Goal: Information Seeking & Learning: Learn about a topic

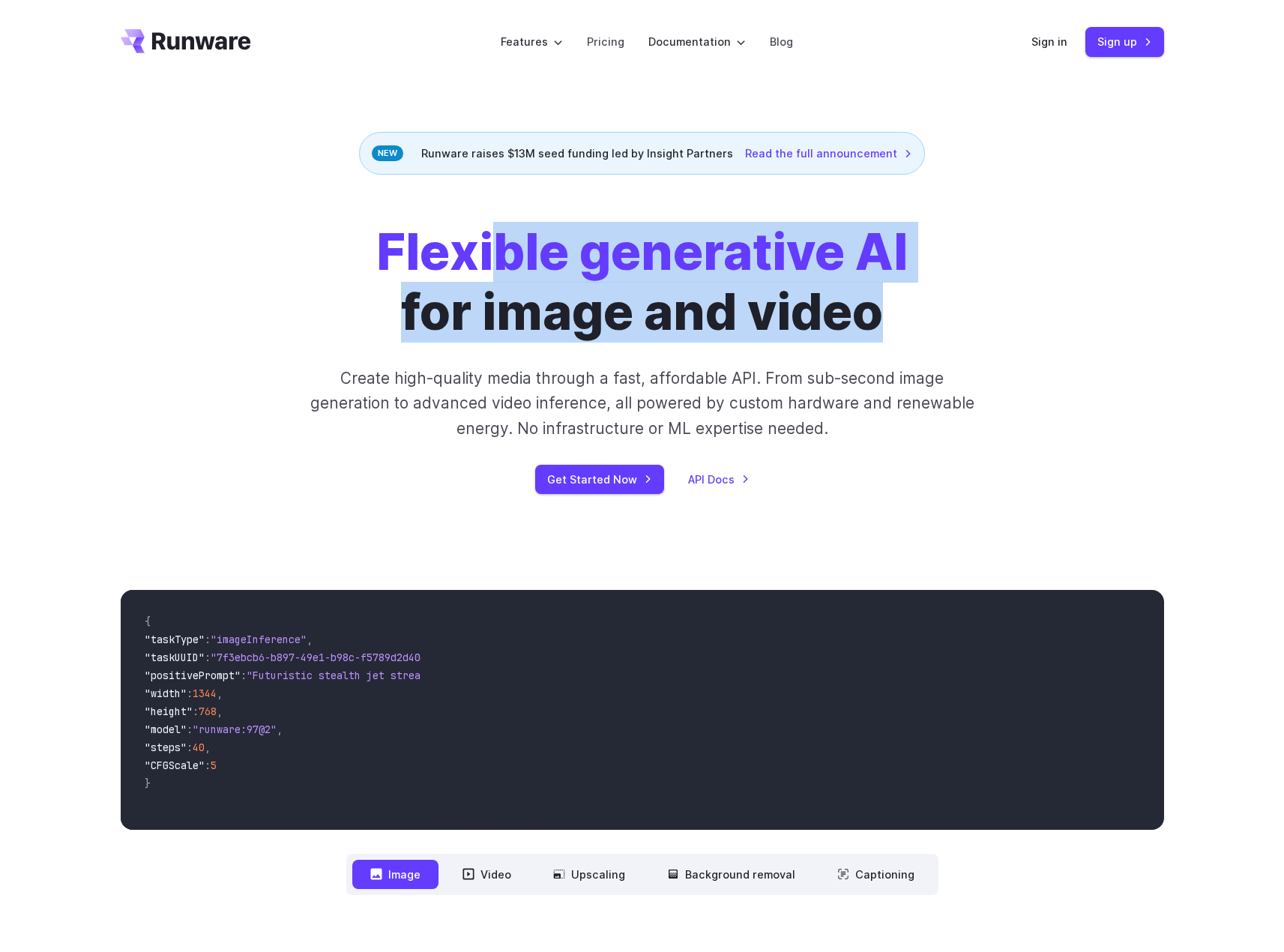
drag, startPoint x: 660, startPoint y: 288, endPoint x: 915, endPoint y: 287, distance: 255.0
click at [915, 287] on div "Flexible generative AI for image and video Create high-quality media through a …" at bounding box center [642, 359] width 835 height 271
click at [913, 313] on div "Flexible generative AI for image and video Create high-quality media through a …" at bounding box center [642, 359] width 835 height 271
click at [908, 294] on h1 "Flexible generative AI for image and video" at bounding box center [642, 282] width 531 height 119
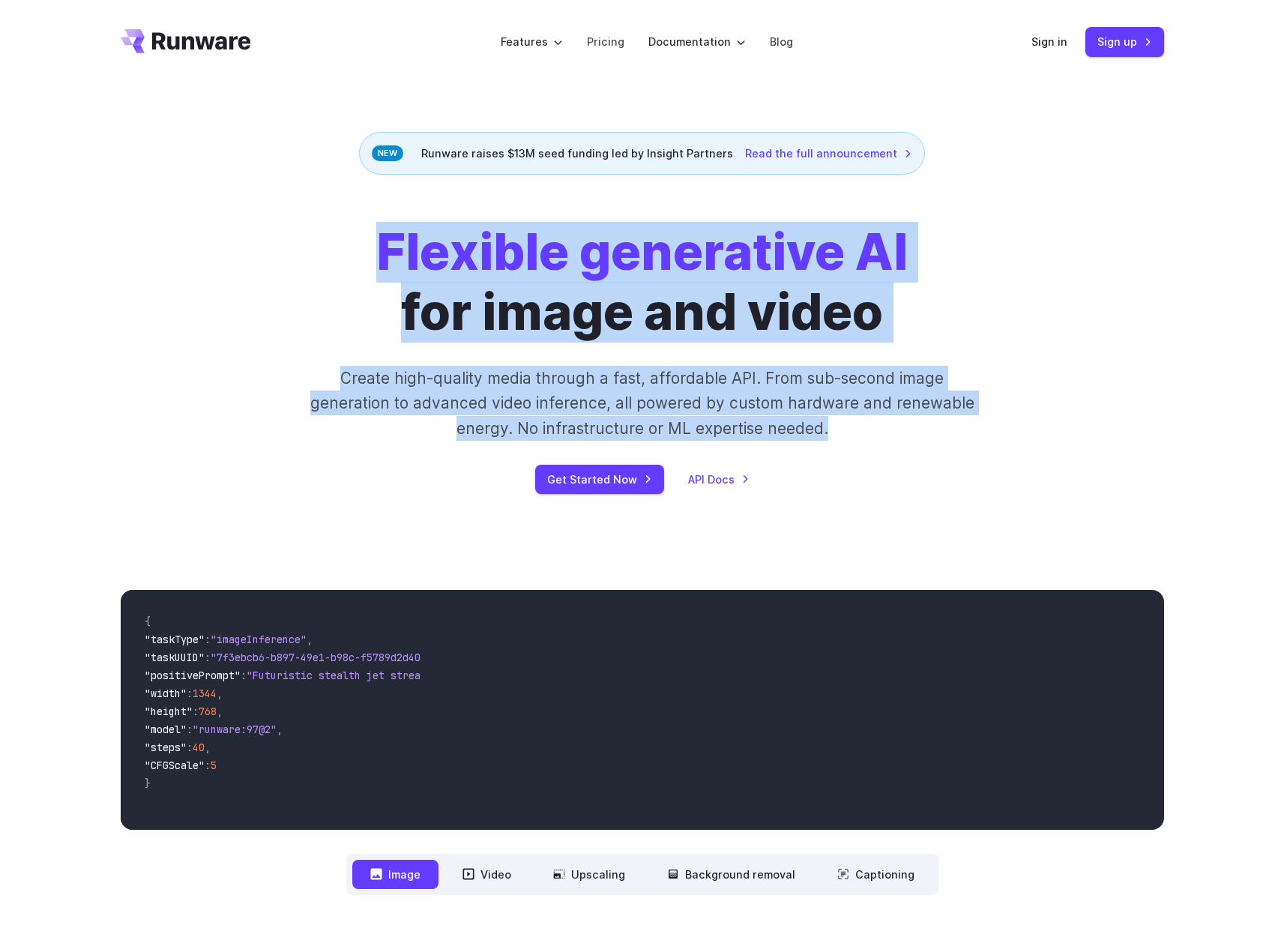
drag, startPoint x: 387, startPoint y: 250, endPoint x: 967, endPoint y: 434, distance: 608.5
click at [967, 434] on div "Flexible generative AI for image and video Create high-quality media through a …" at bounding box center [642, 359] width 835 height 271
click at [887, 371] on p "Create high-quality media through a fast, affordable API. From sub-second image…" at bounding box center [642, 403] width 668 height 75
drag, startPoint x: 847, startPoint y: 430, endPoint x: 305, endPoint y: 268, distance: 565.7
click at [305, 268] on div "Flexible generative AI for image and video Create high-quality media through a …" at bounding box center [642, 359] width 835 height 271
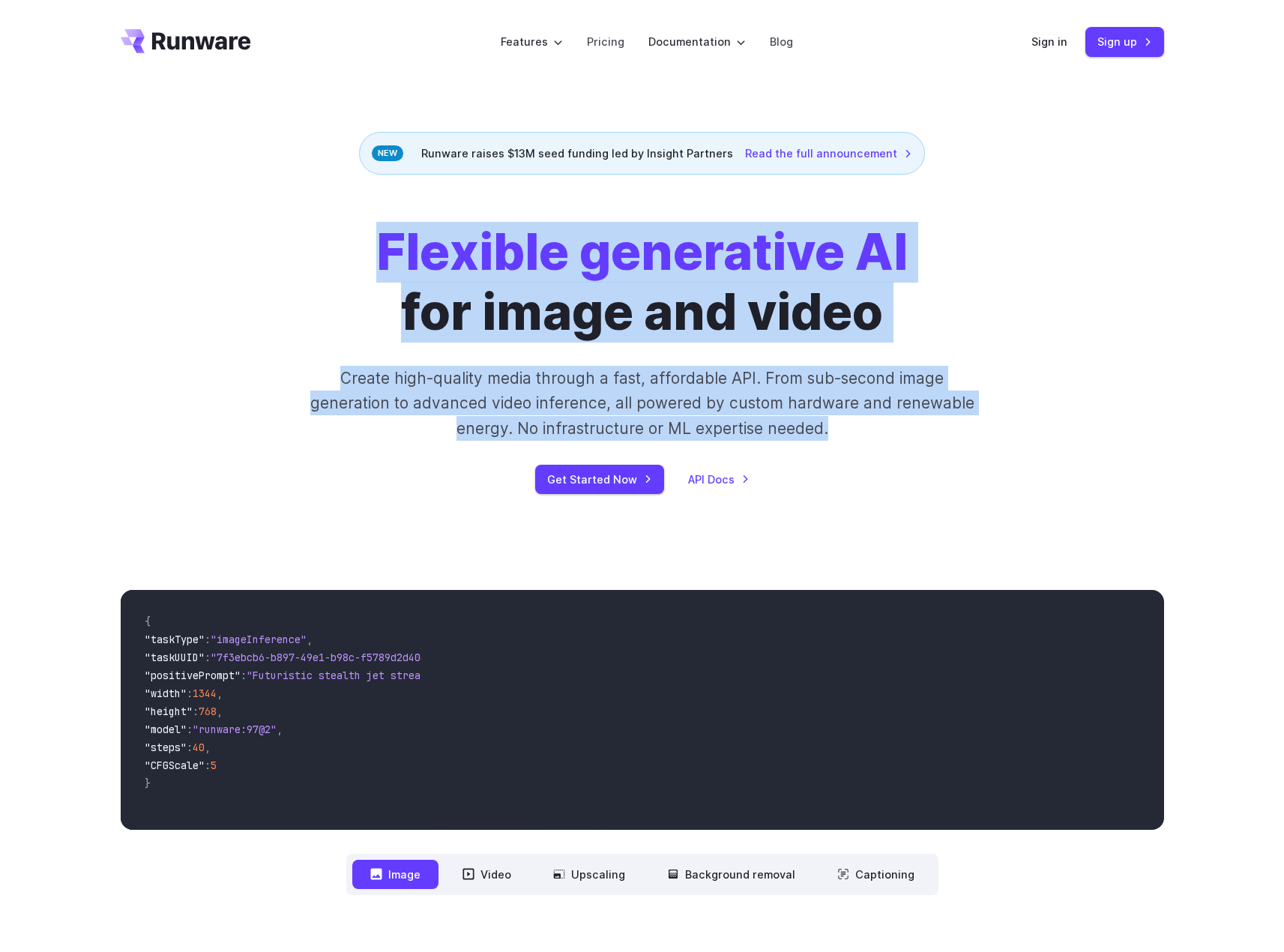
click at [531, 295] on h1 "Flexible generative AI for image and video" at bounding box center [642, 282] width 531 height 119
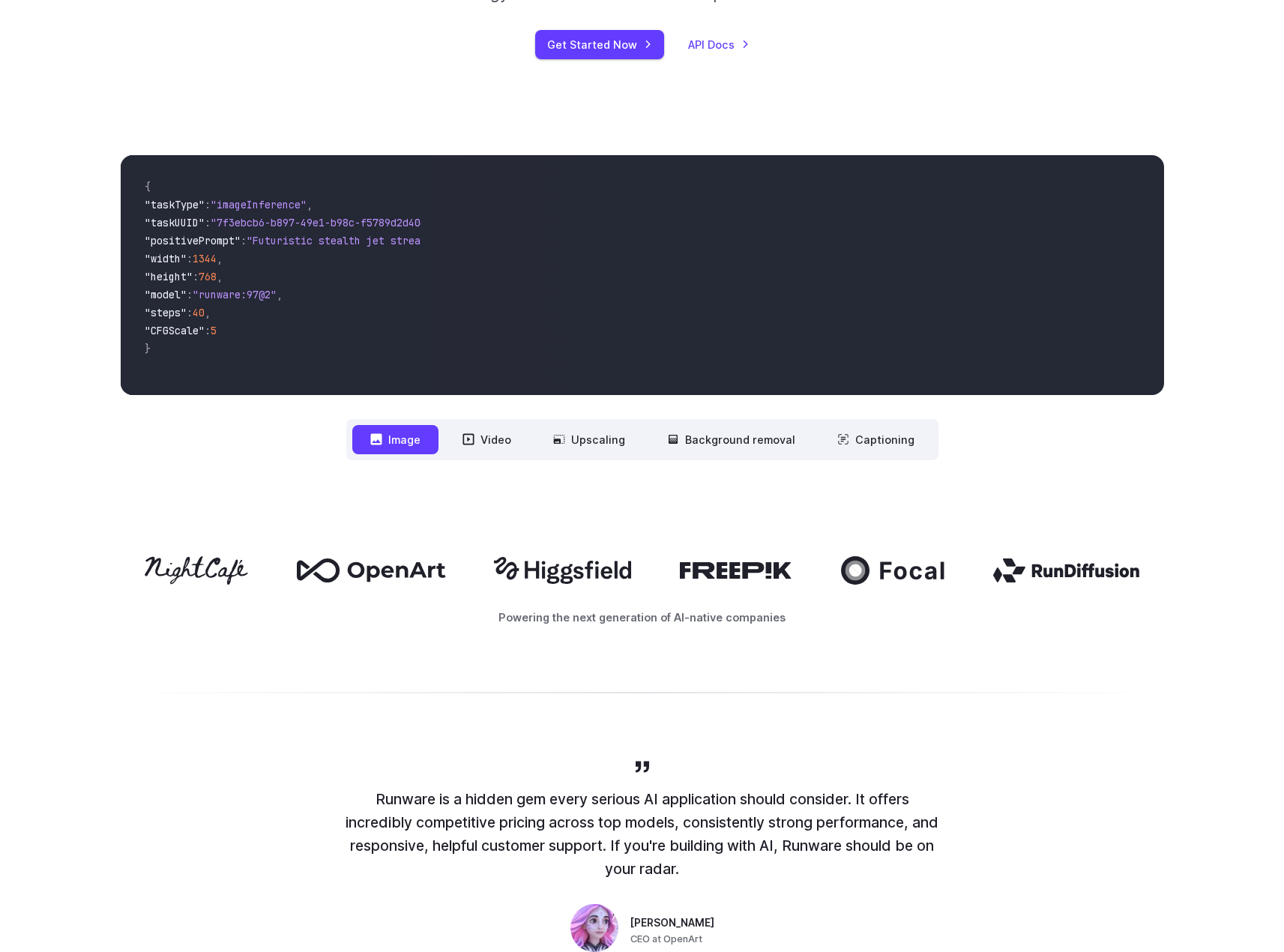
scroll to position [450, 0]
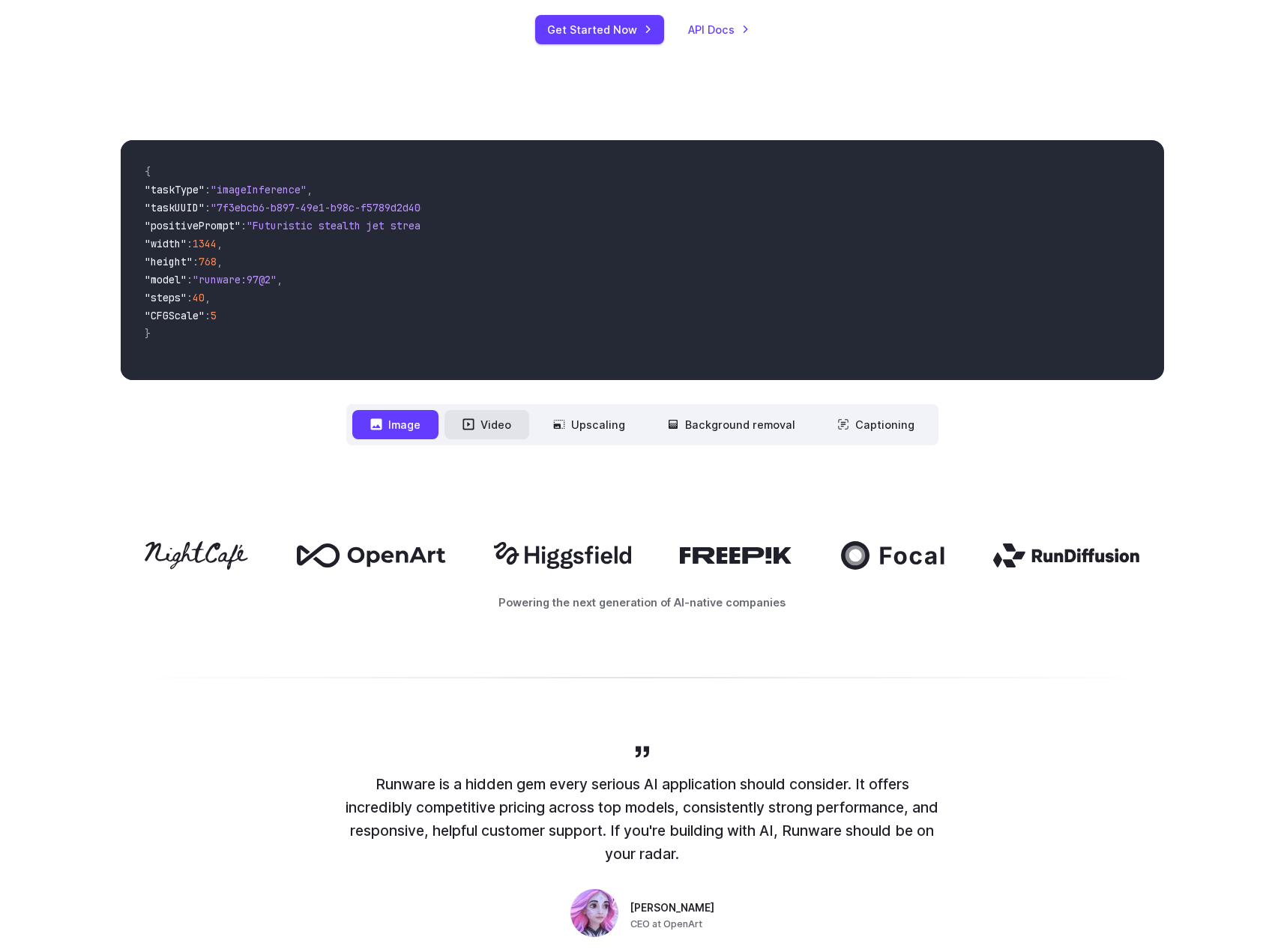
click at [511, 421] on button "Video" at bounding box center [487, 425] width 85 height 29
click at [395, 420] on button "Image" at bounding box center [395, 425] width 86 height 29
click at [500, 426] on button "Video" at bounding box center [487, 425] width 85 height 29
drag, startPoint x: 599, startPoint y: 435, endPoint x: 616, endPoint y: 426, distance: 19.2
click at [600, 435] on button "Upscaling" at bounding box center [589, 425] width 108 height 29
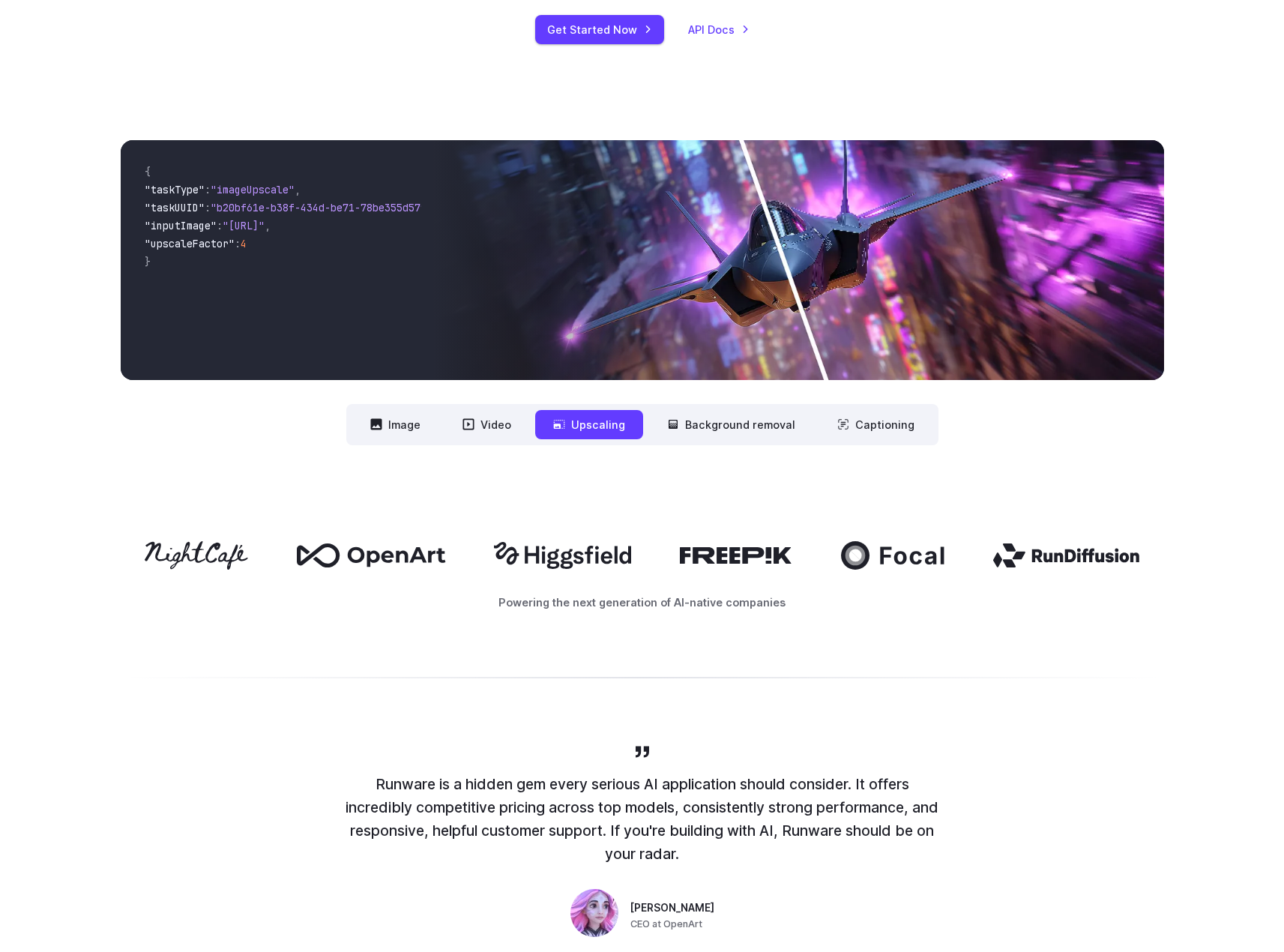
click at [748, 406] on nav "**********" at bounding box center [642, 424] width 592 height 41
click at [767, 429] on button "Background removal" at bounding box center [732, 425] width 164 height 29
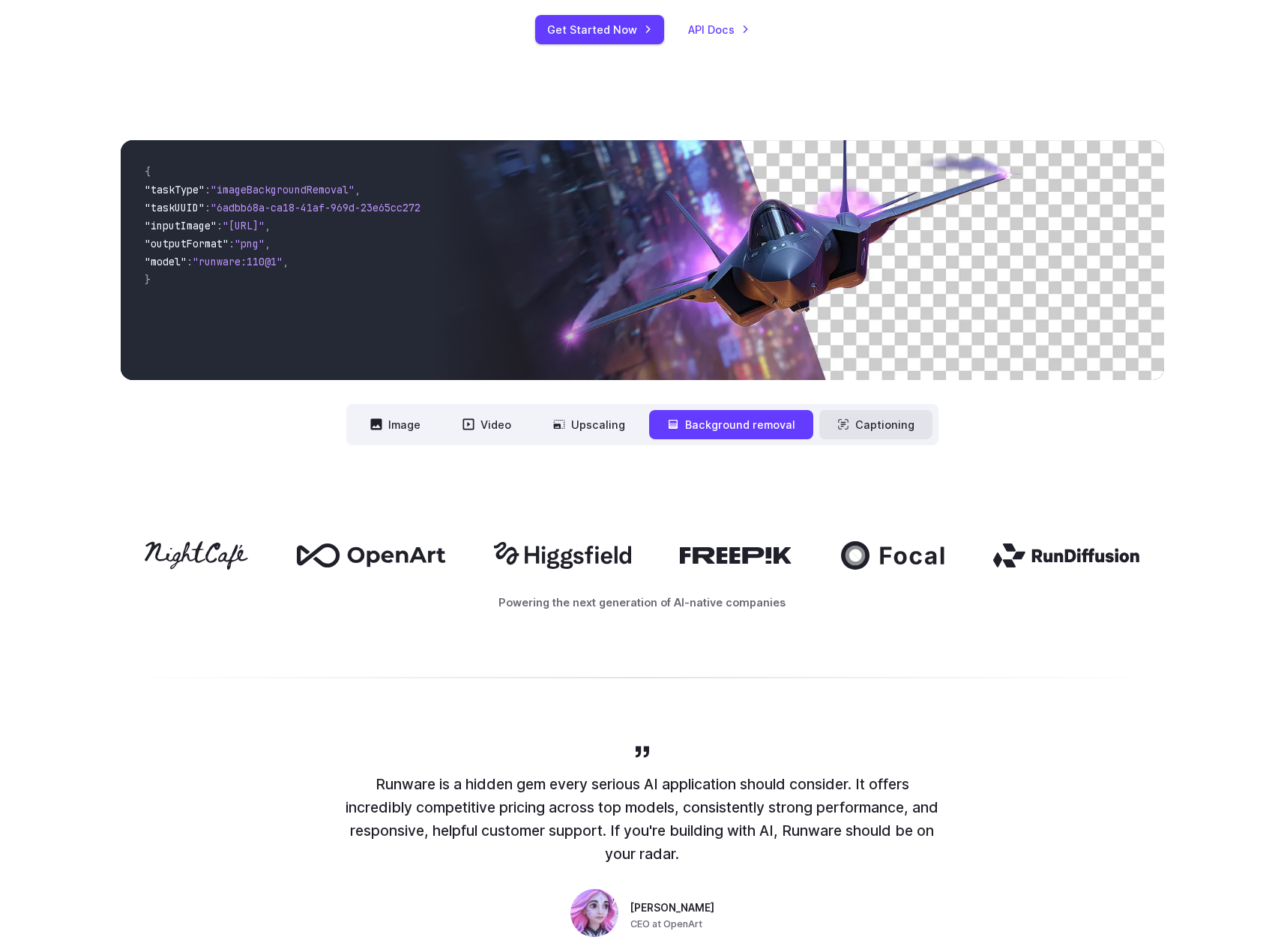
click at [854, 420] on button "Captioning" at bounding box center [876, 425] width 113 height 29
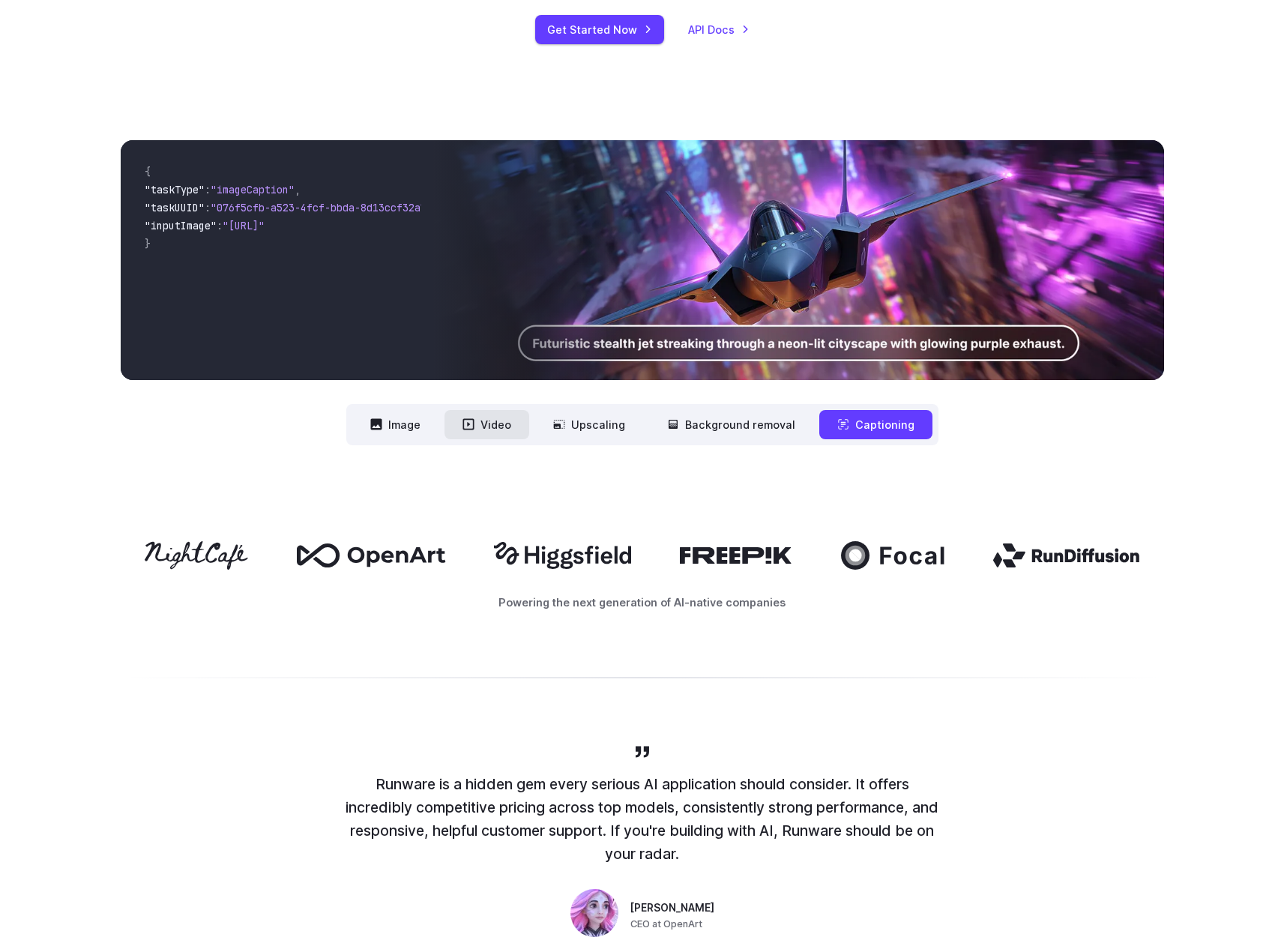
click at [497, 424] on button "Video" at bounding box center [487, 425] width 85 height 29
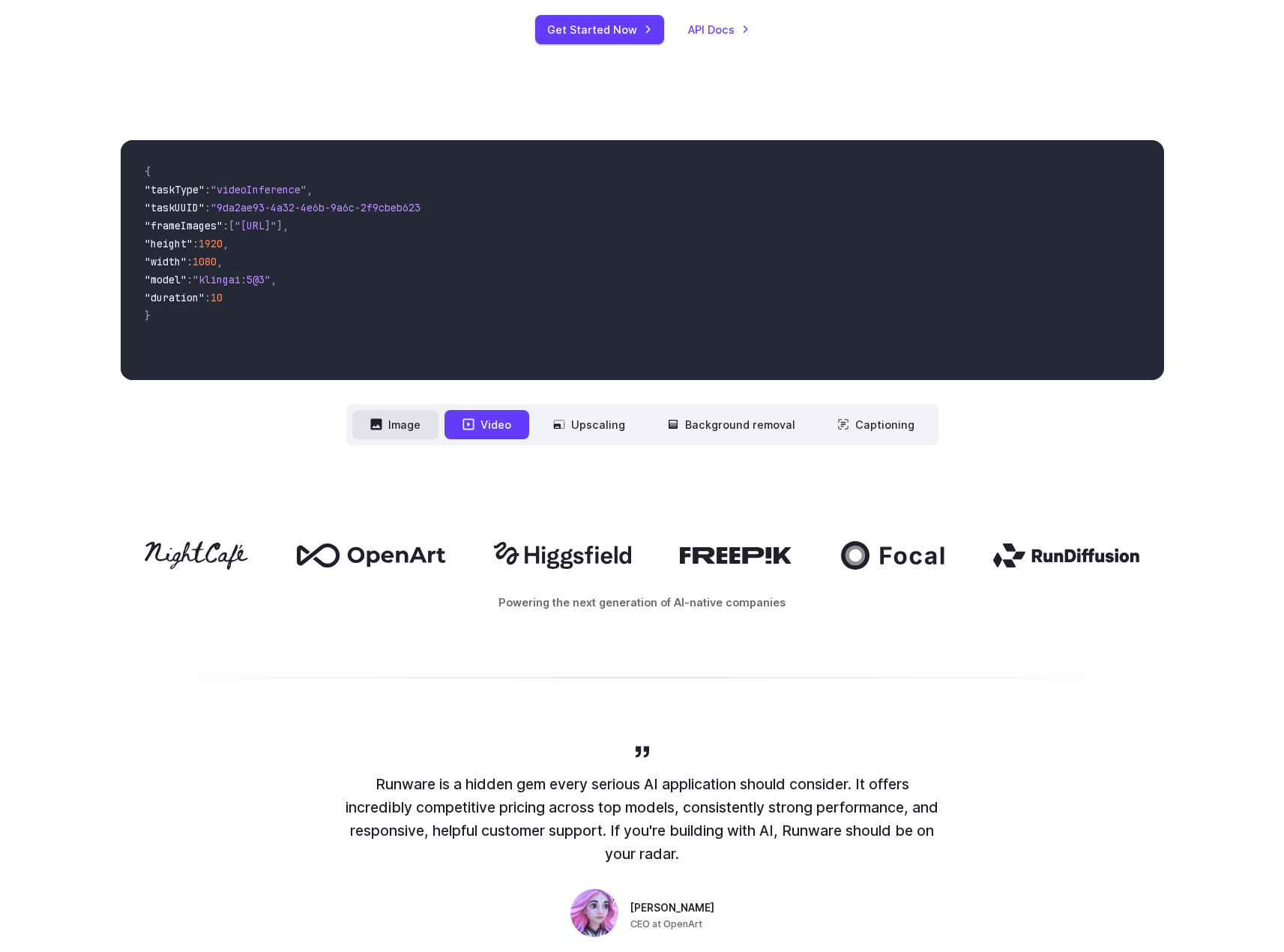
click at [389, 426] on button "Image" at bounding box center [395, 425] width 86 height 29
drag, startPoint x: 505, startPoint y: 422, endPoint x: 572, endPoint y: 423, distance: 67.0
click at [506, 424] on button "Video" at bounding box center [487, 425] width 85 height 29
click at [613, 428] on button "Upscaling" at bounding box center [589, 425] width 108 height 29
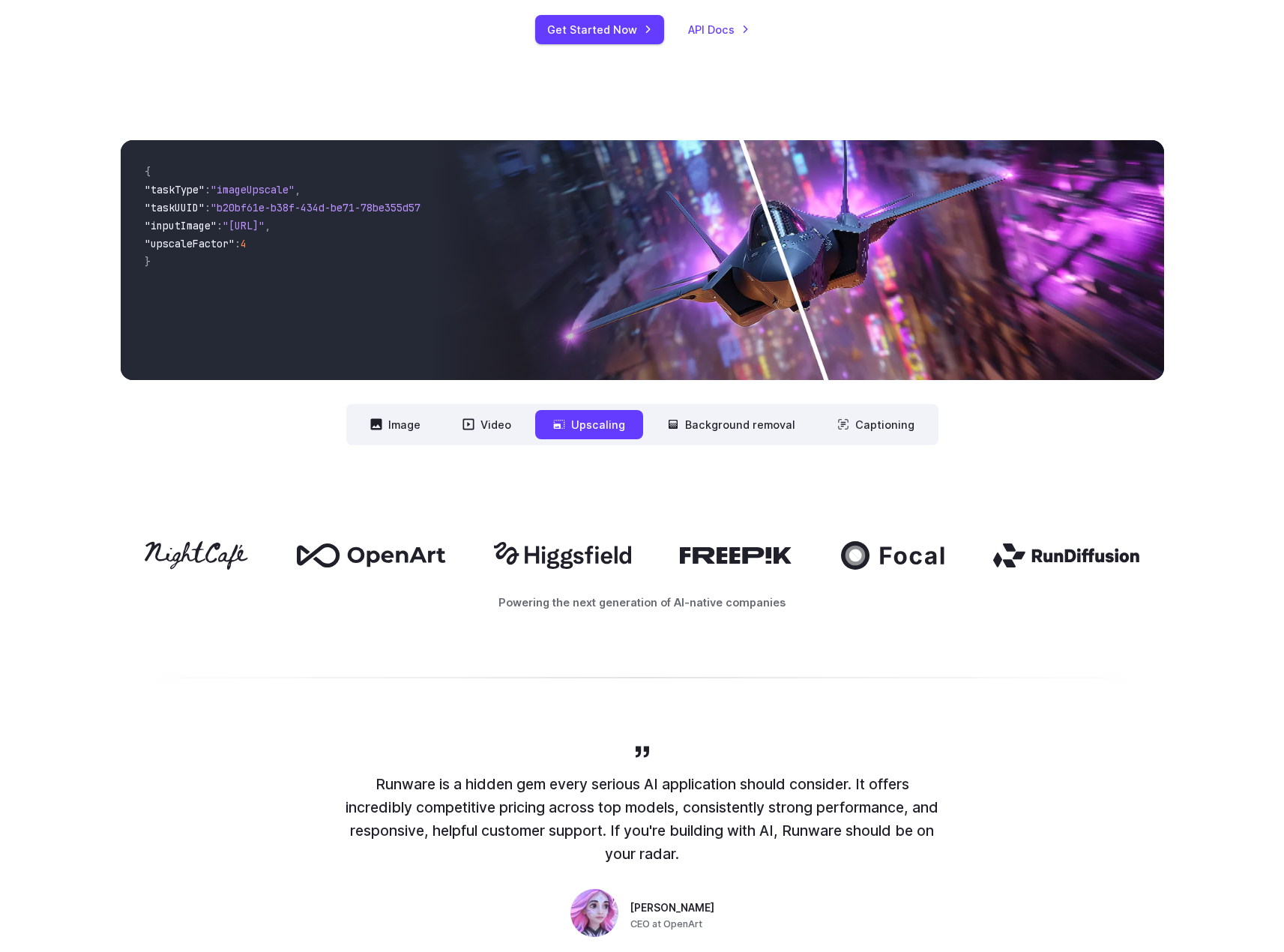
drag, startPoint x: 712, startPoint y: 407, endPoint x: 728, endPoint y: 407, distance: 16.0
click at [718, 409] on nav "**********" at bounding box center [642, 424] width 592 height 41
click at [752, 424] on button "Background removal" at bounding box center [732, 425] width 164 height 29
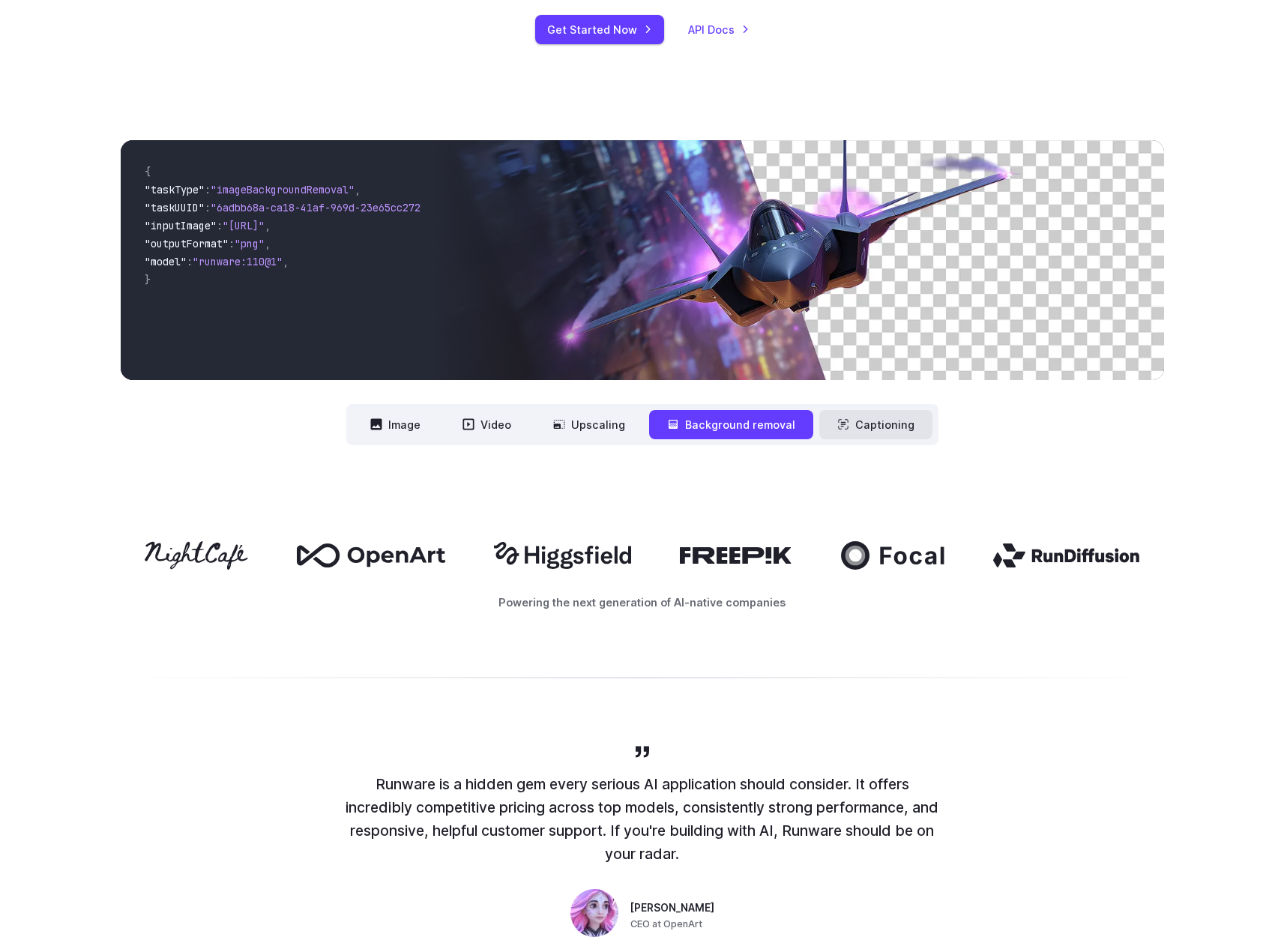
click at [894, 433] on button "Captioning" at bounding box center [876, 425] width 113 height 29
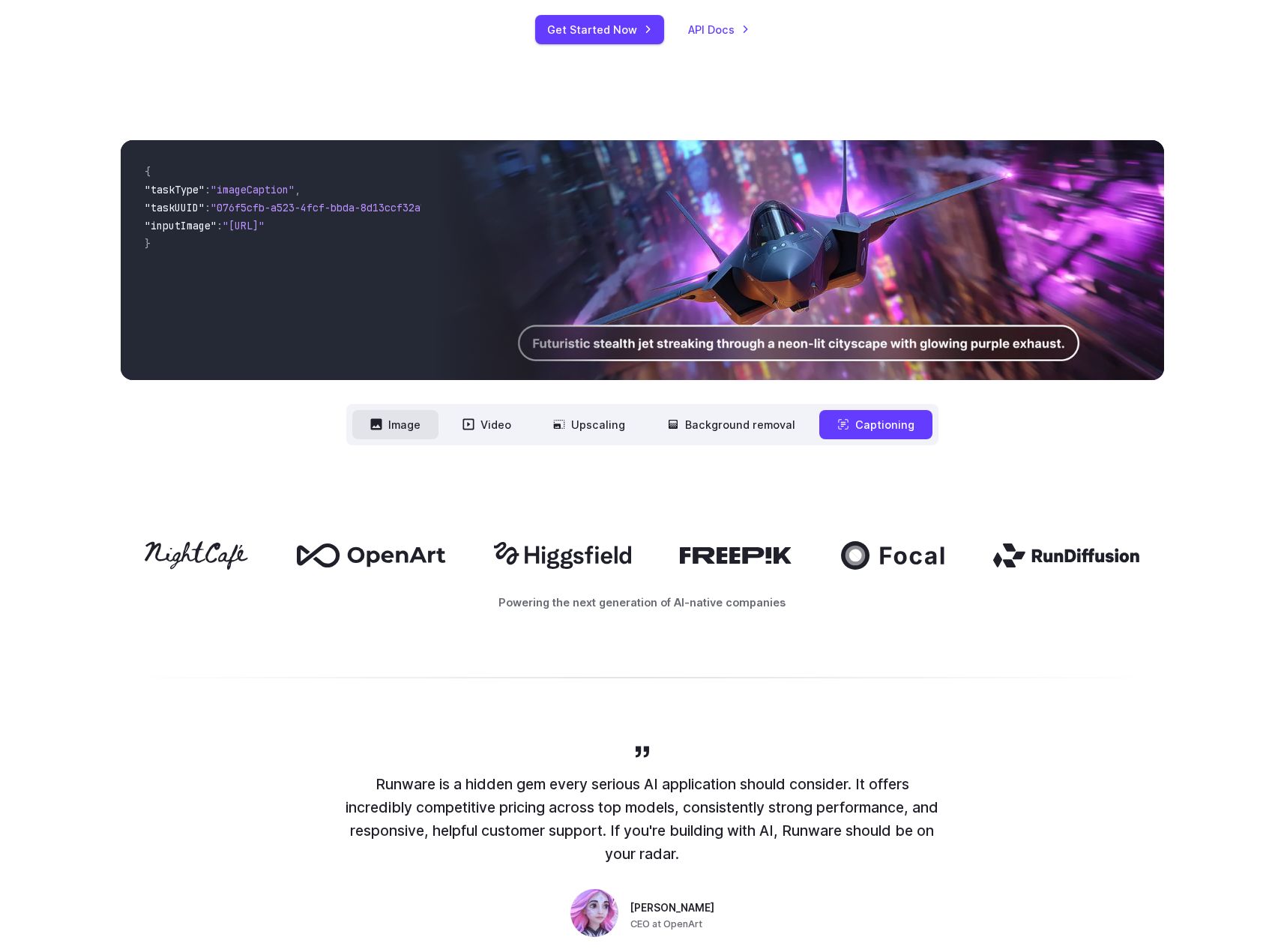
click at [407, 432] on button "Image" at bounding box center [395, 425] width 86 height 29
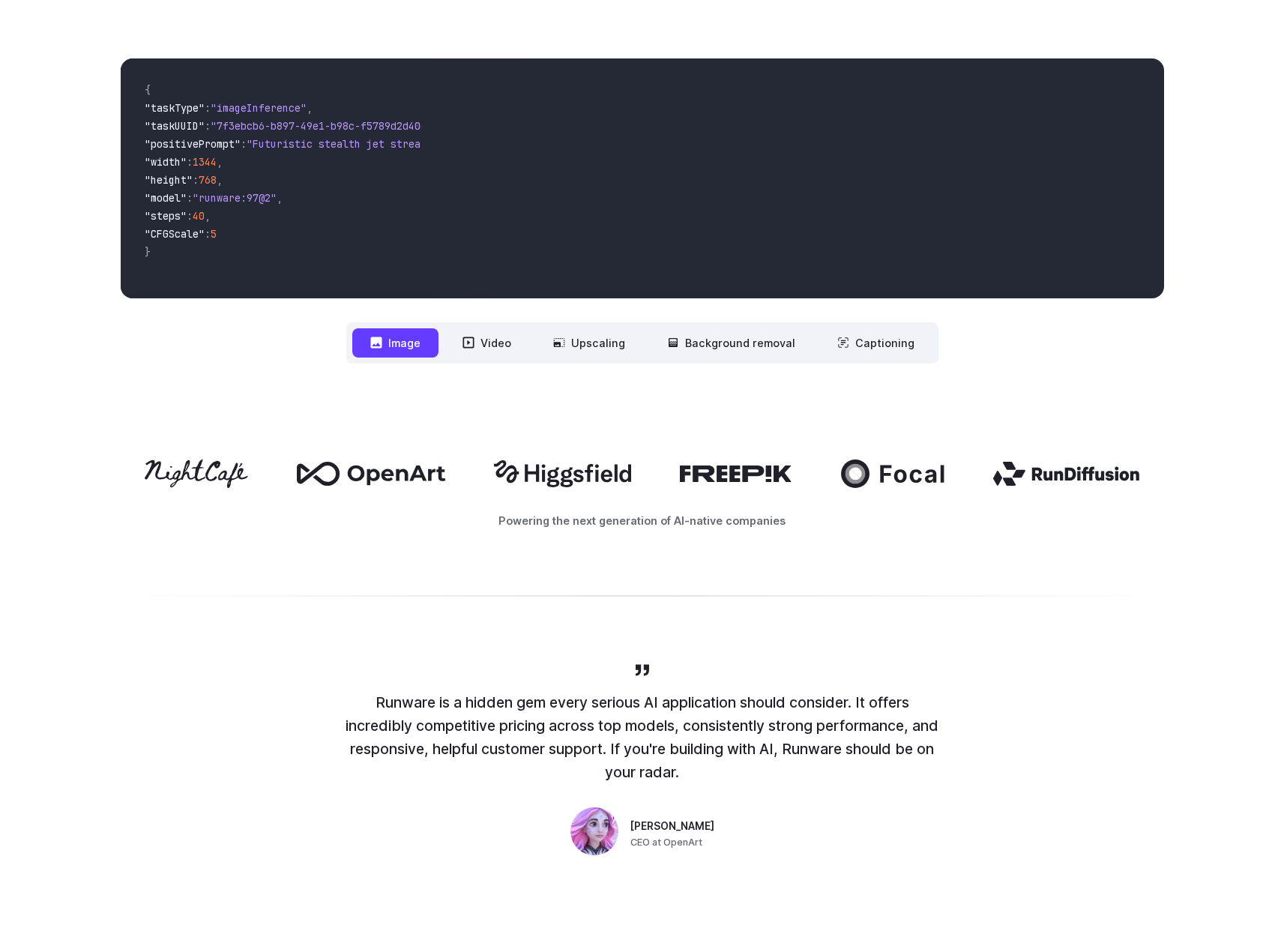
scroll to position [600, 0]
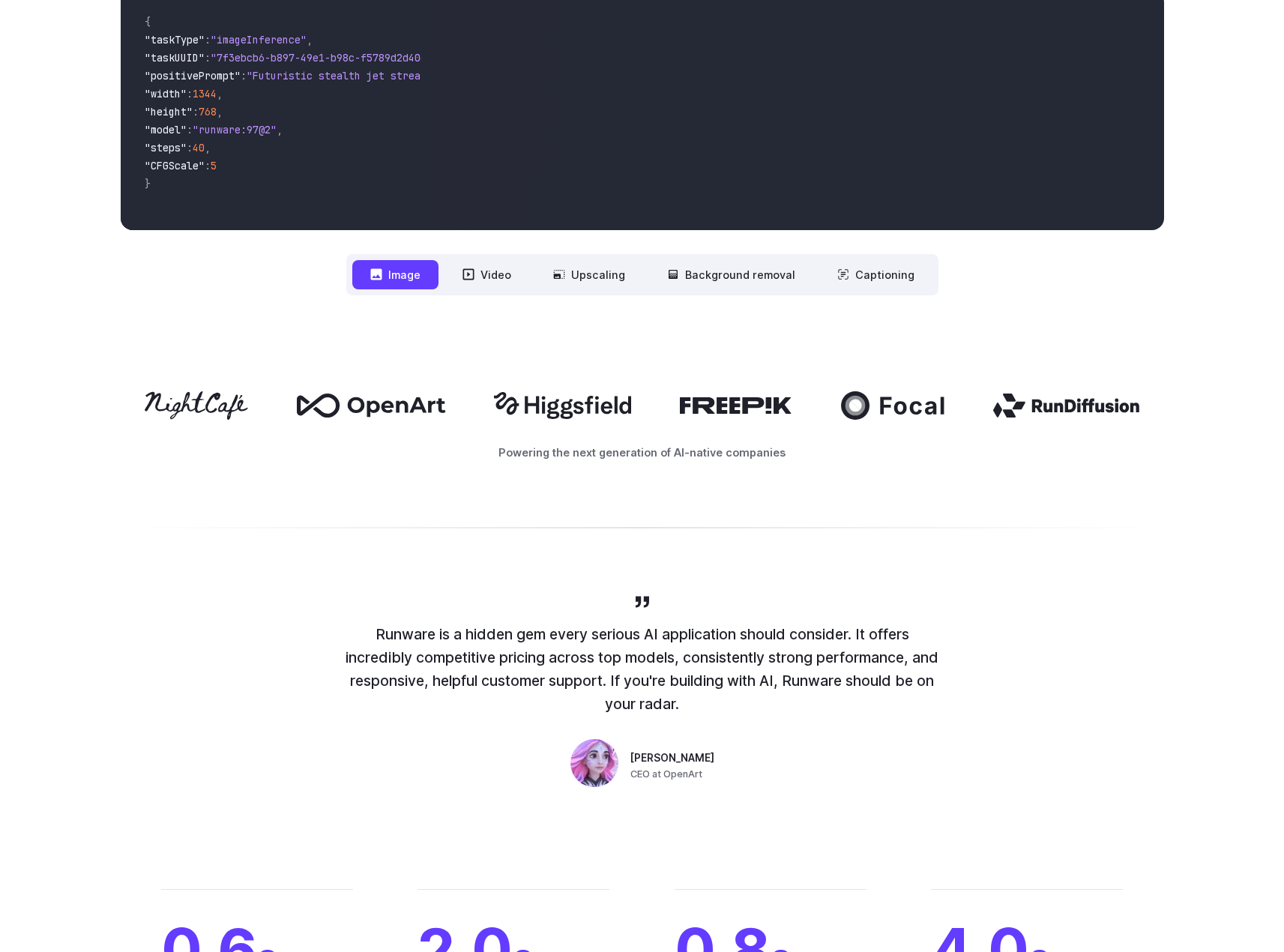
drag, startPoint x: 831, startPoint y: 468, endPoint x: 930, endPoint y: 451, distance: 100.4
click at [912, 458] on div "Powering the next generation of AI-native companies" at bounding box center [642, 426] width 1284 height 166
click at [930, 451] on p "Powering the next generation of AI-native companies" at bounding box center [642, 452] width 1044 height 17
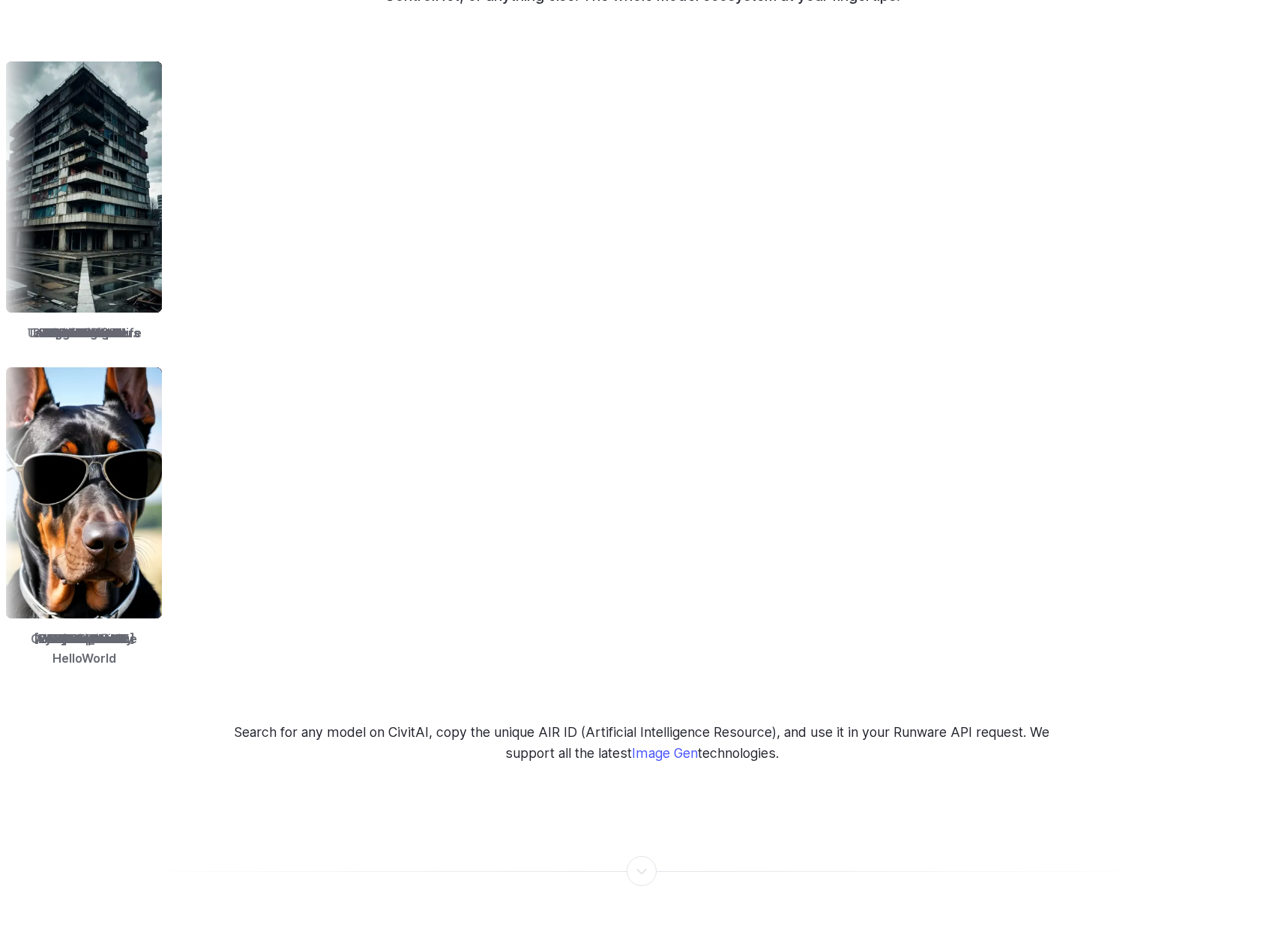
scroll to position [2100, 0]
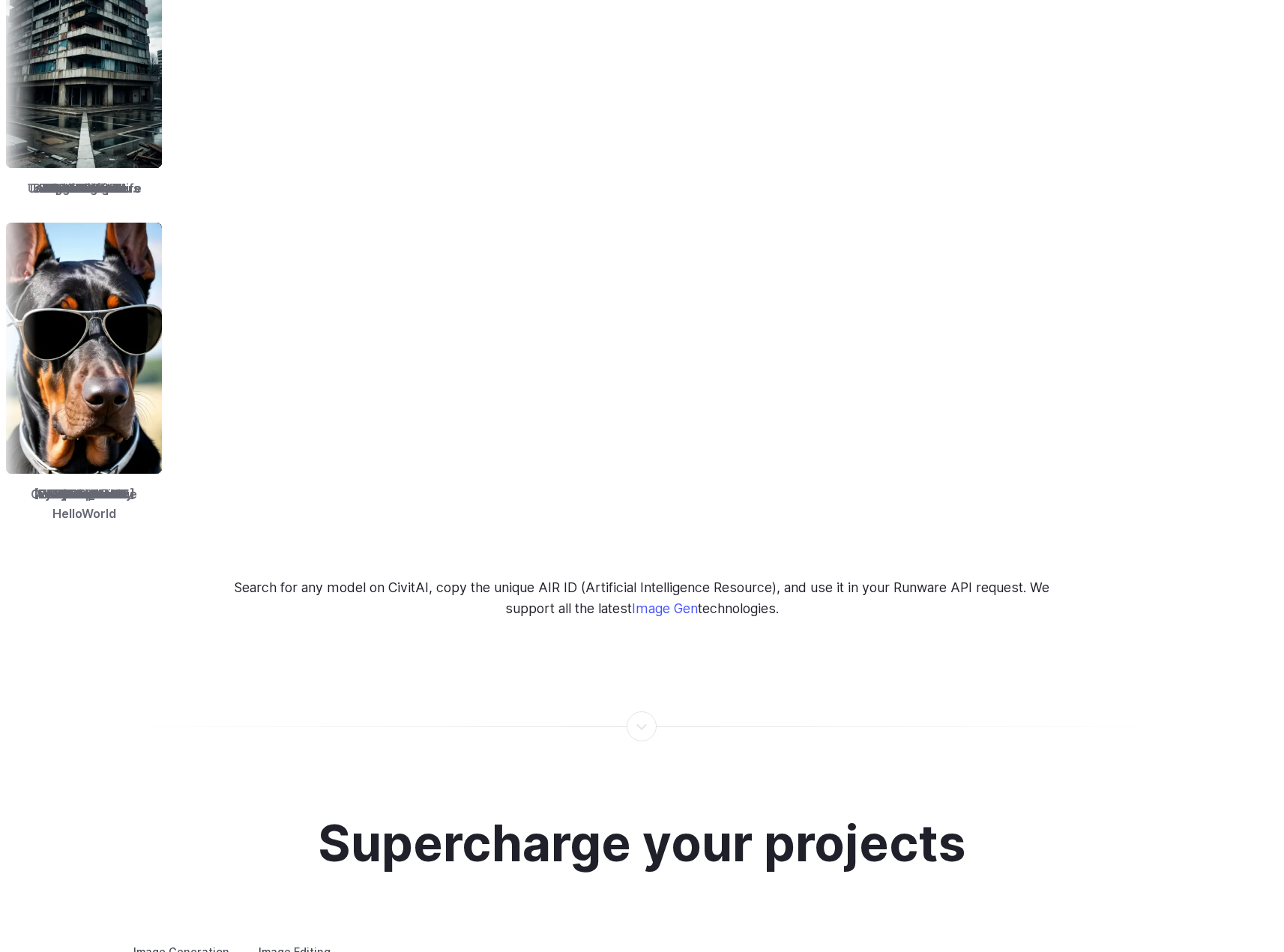
drag, startPoint x: 418, startPoint y: 572, endPoint x: 958, endPoint y: 590, distance: 540.3
click at [956, 592] on p "Search for any model on CivitAI, copy the unique AIR ID (Artificial Intelligenc…" at bounding box center [642, 598] width 844 height 42
click at [958, 590] on p "Search for any model on CivitAI, copy the unique AIR ID (Artificial Intelligenc…" at bounding box center [642, 598] width 844 height 42
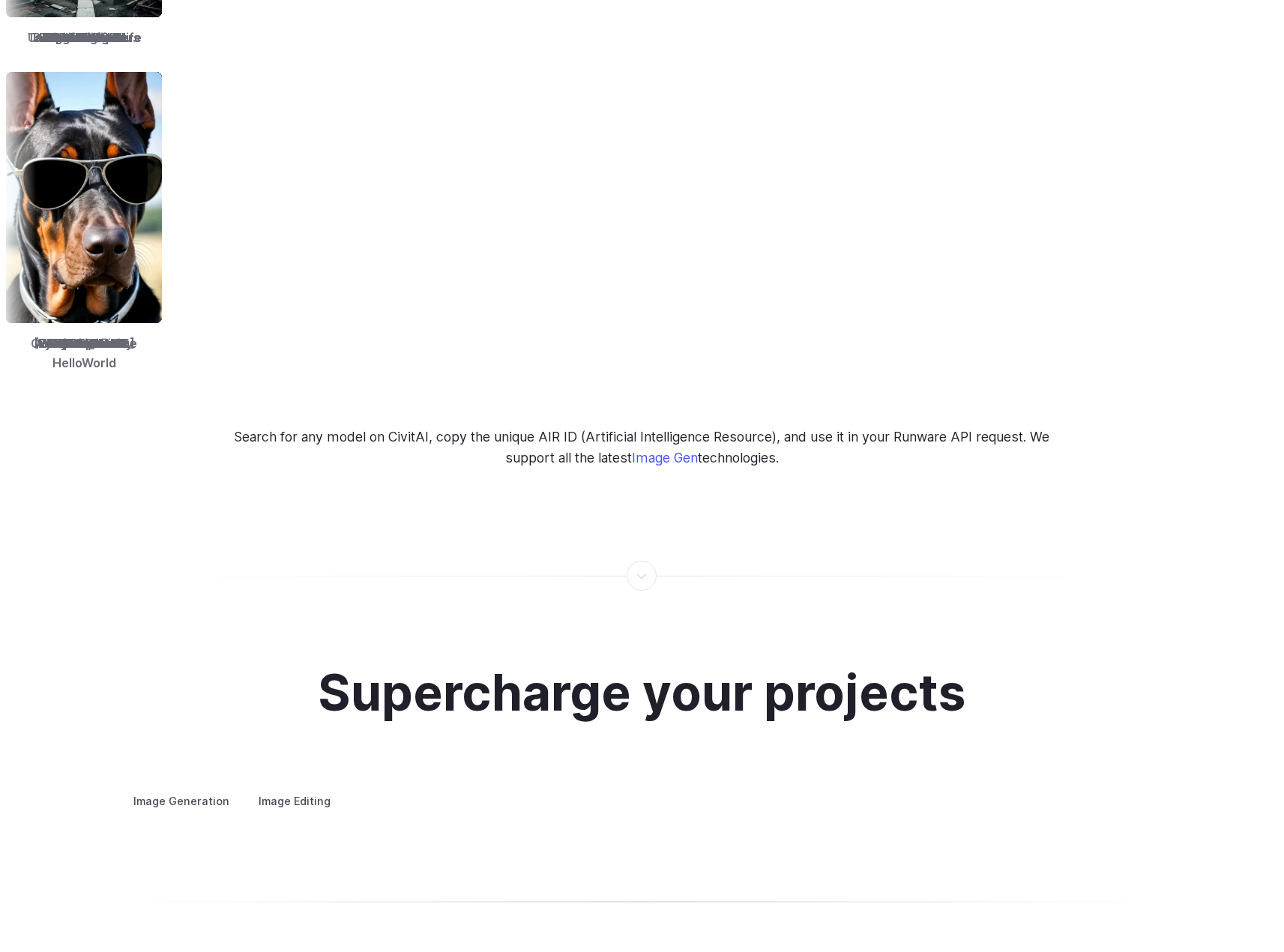
scroll to position [2625, 0]
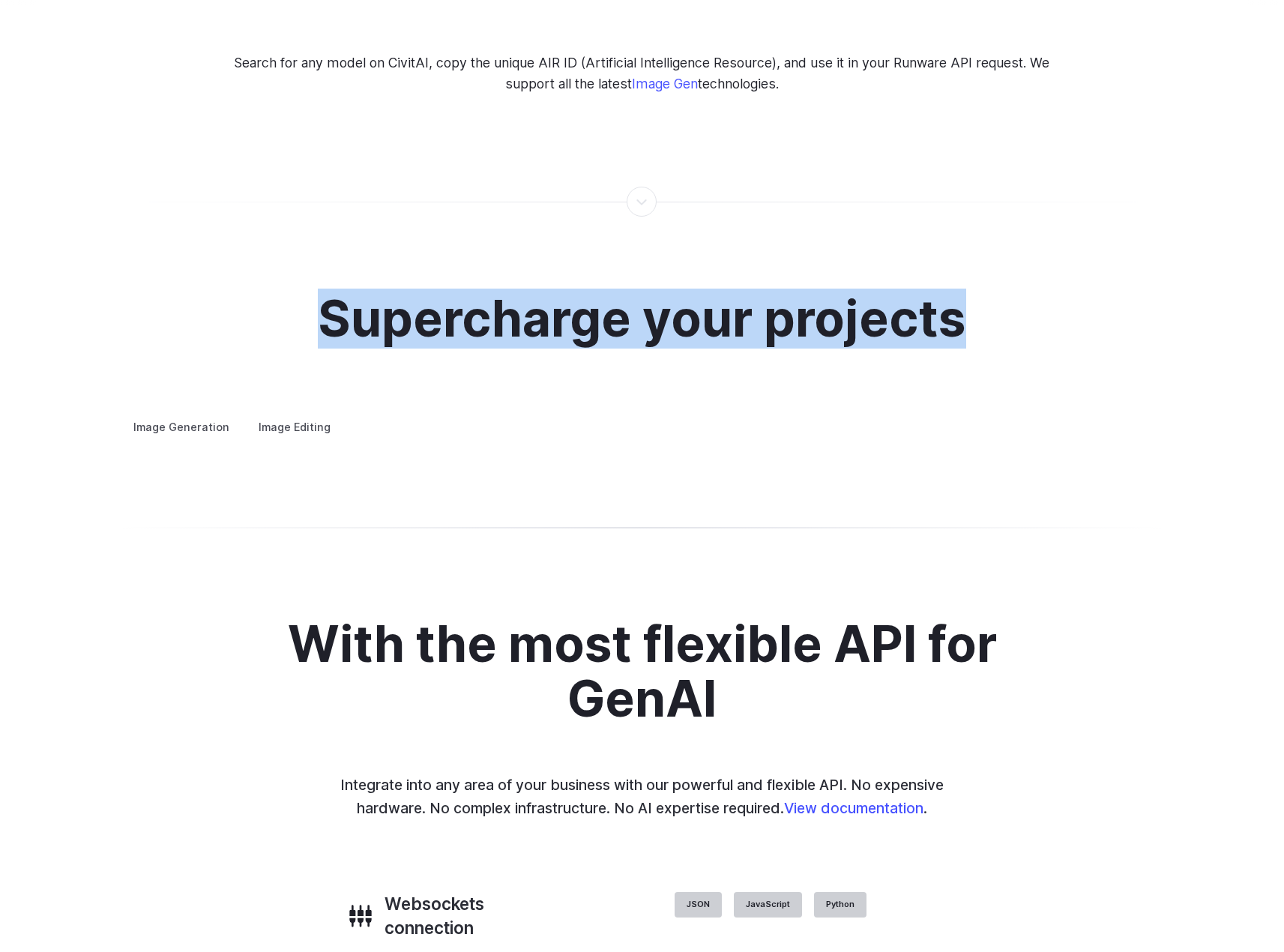
drag, startPoint x: 305, startPoint y: 304, endPoint x: 987, endPoint y: 303, distance: 682.0
click at [987, 303] on div "Supercharge your projects Image Generation Image Editing Custom avatars Create …" at bounding box center [642, 365] width 1044 height 146
click at [983, 300] on div "Supercharge your projects Image Generation Image Editing Custom avatars Create …" at bounding box center [642, 365] width 1044 height 146
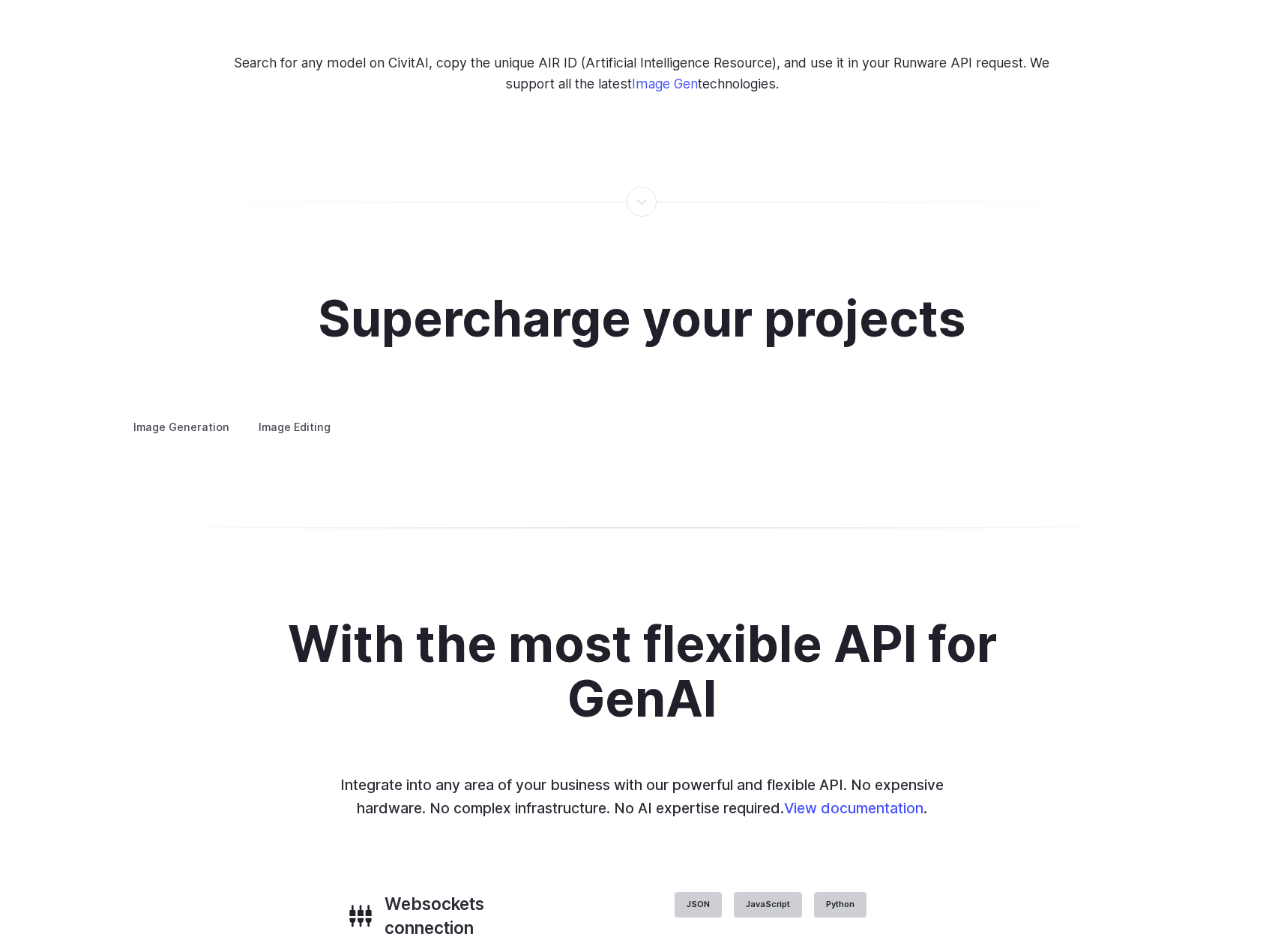
click at [0, 0] on button "Go to 1 of 4" at bounding box center [0, 0] width 0 height 0
click at [0, 0] on button "Go to 2 of 4" at bounding box center [0, 0] width 0 height 0
click at [0, 0] on button "Go to 3 of 4" at bounding box center [0, 0] width 0 height 0
click at [0, 0] on div at bounding box center [0, 0] width 0 height 0
click at [0, 0] on button "Go to 4 of 4" at bounding box center [0, 0] width 0 height 0
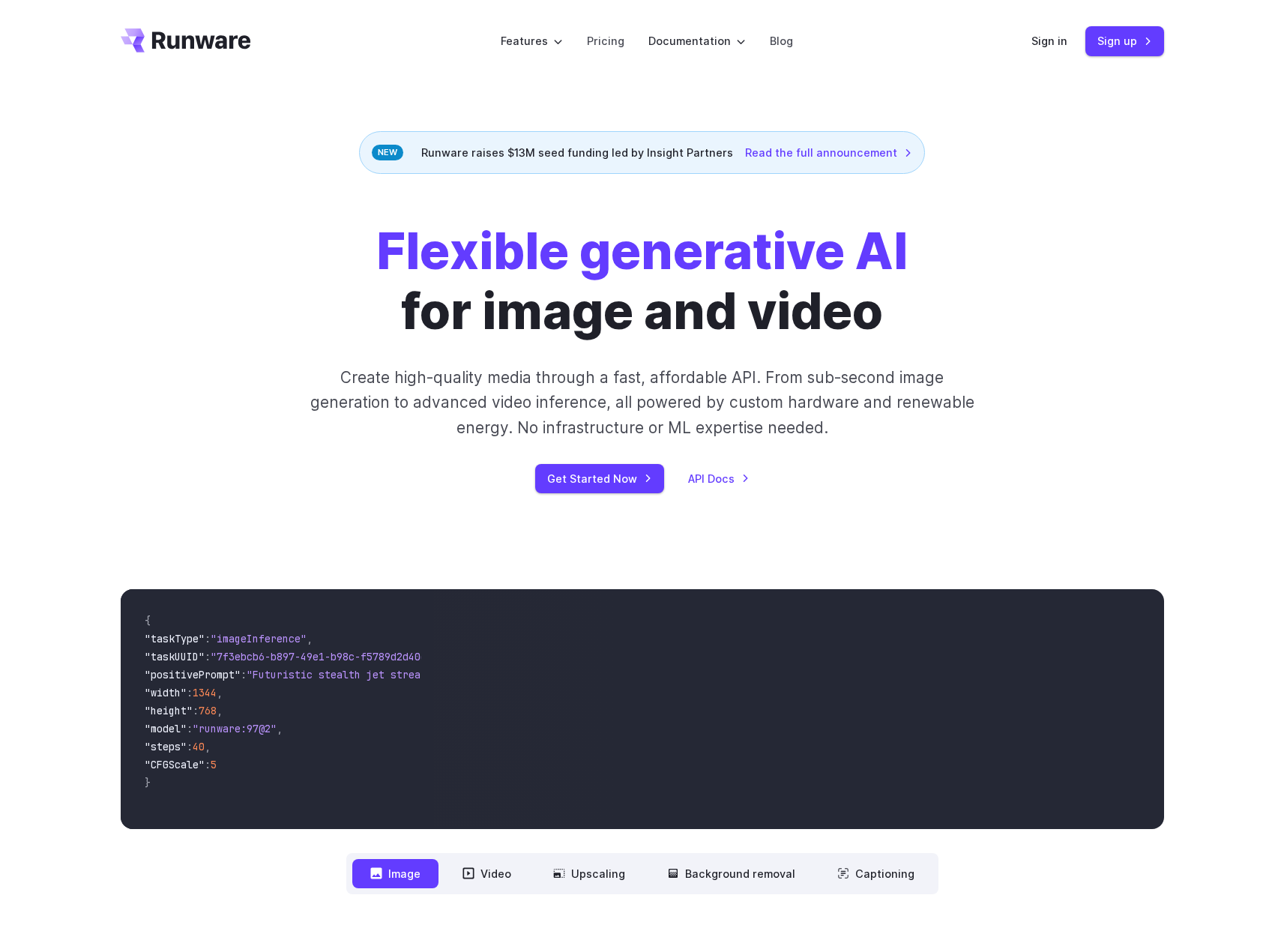
scroll to position [0, 0]
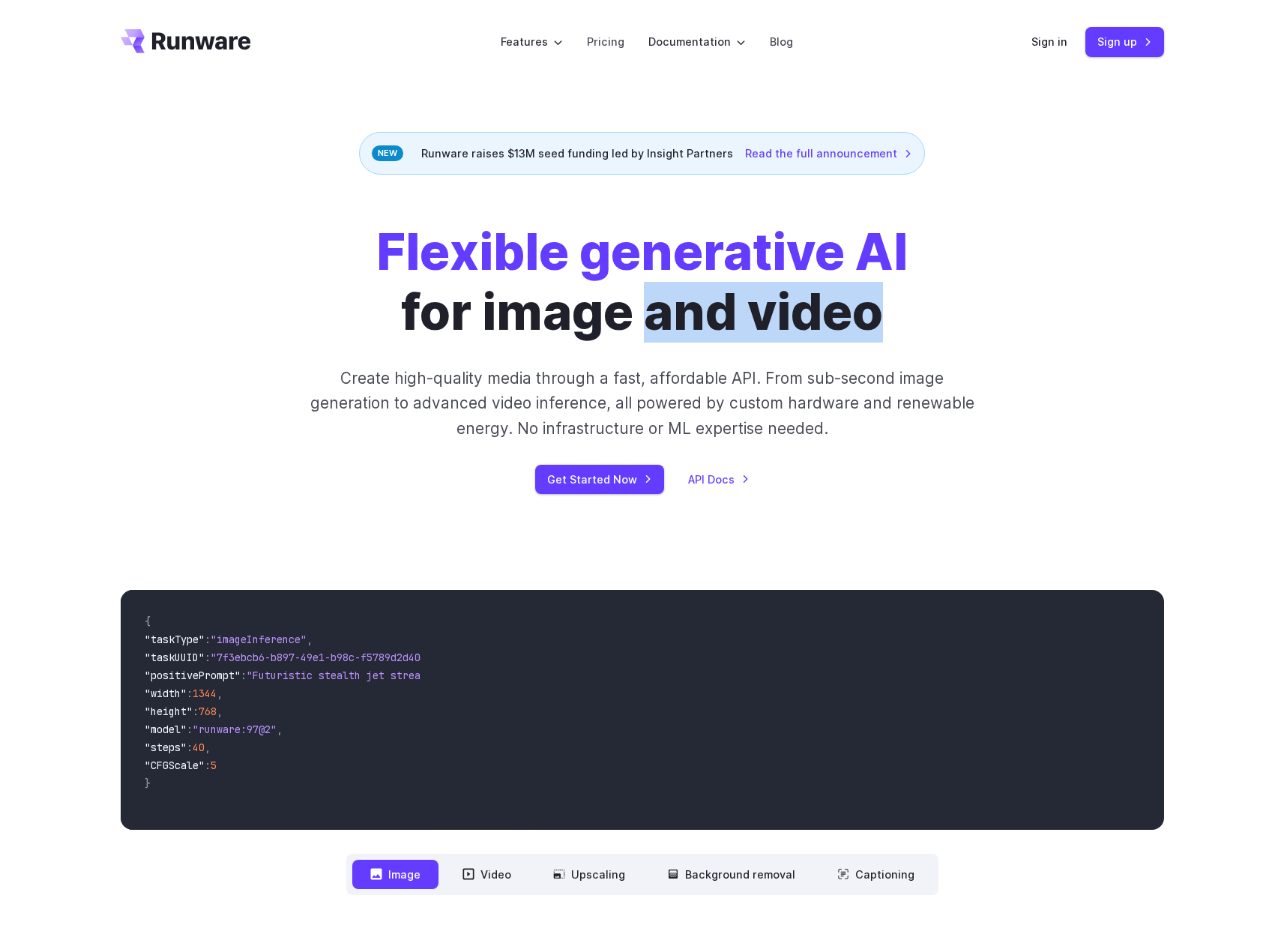
drag, startPoint x: 653, startPoint y: 288, endPoint x: 950, endPoint y: 323, distance: 299.1
click at [950, 323] on div "Flexible generative AI for image and video Create high-quality media through a …" at bounding box center [642, 359] width 835 height 271
click at [1104, 374] on div "Flexible generative AI for image and video Create high-quality media through a …" at bounding box center [642, 359] width 1044 height 271
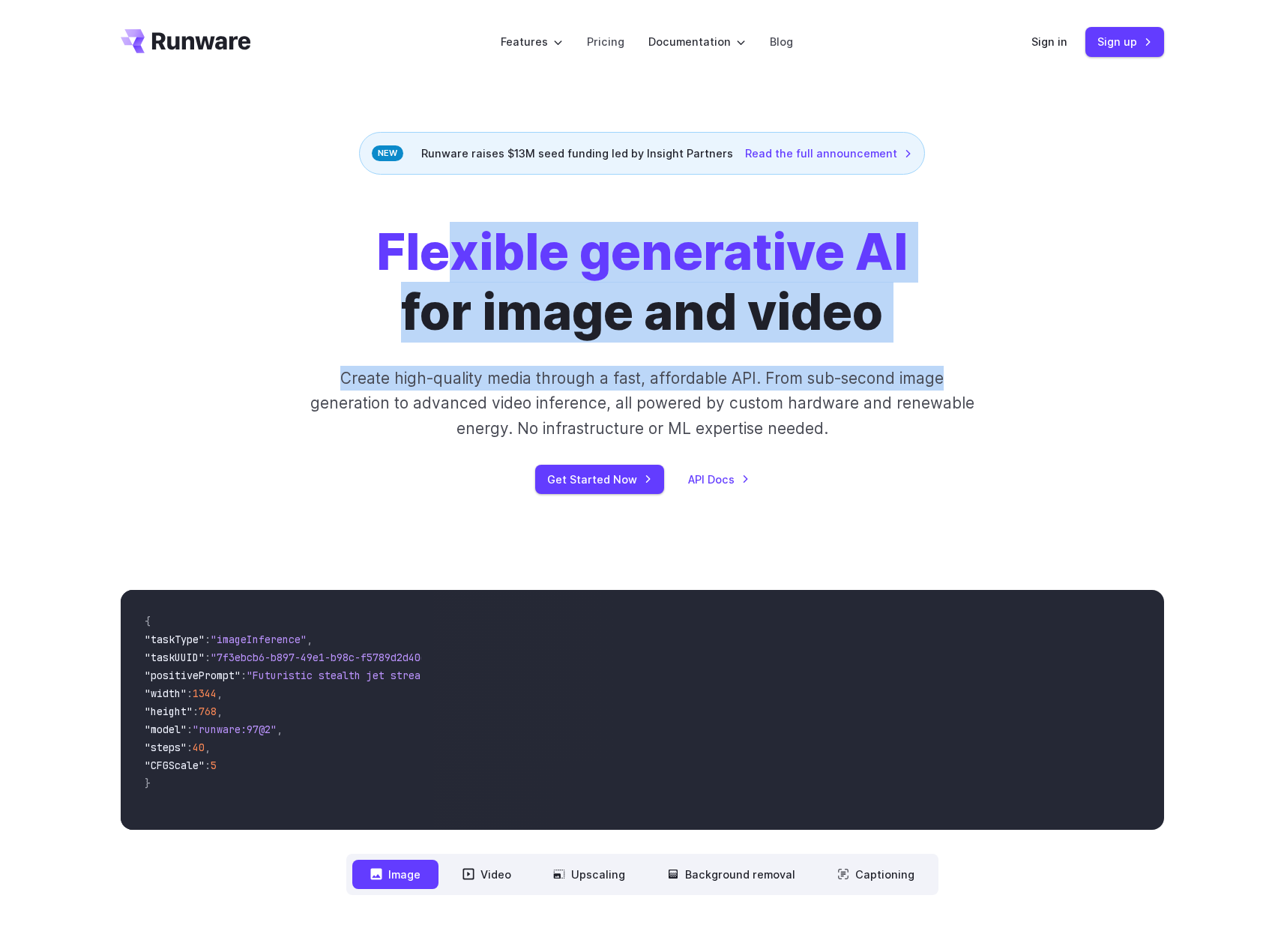
drag, startPoint x: 895, startPoint y: 306, endPoint x: 454, endPoint y: 274, distance: 442.2
click at [450, 262] on div "Flexible generative AI for image and video Create high-quality media through a …" at bounding box center [642, 359] width 835 height 271
click at [517, 309] on h1 "Flexible generative AI for image and video" at bounding box center [642, 282] width 531 height 119
click at [415, 321] on h1 "Flexible generative AI for image and video" at bounding box center [642, 282] width 531 height 119
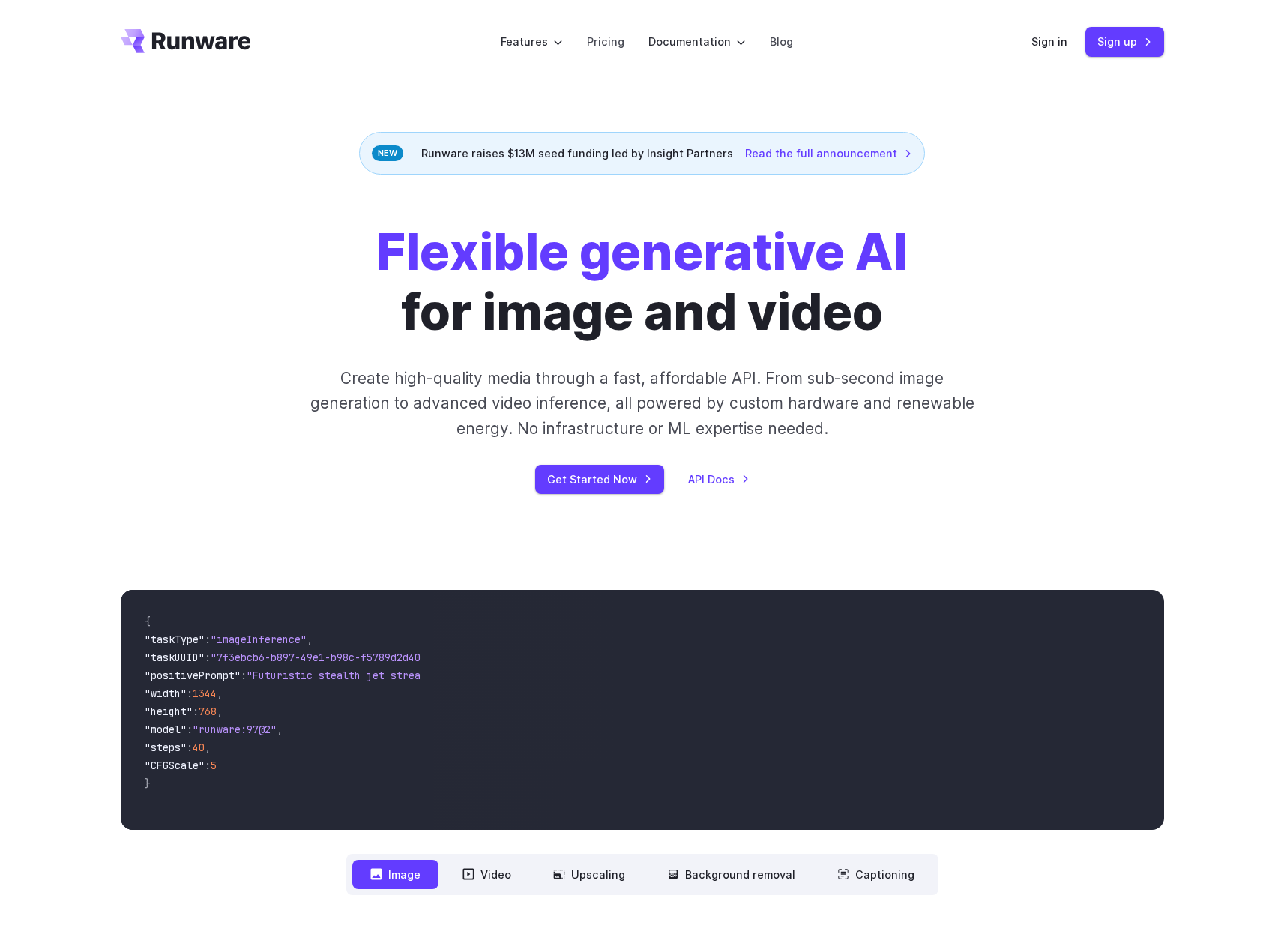
click at [516, 348] on div "Flexible generative AI for image and video Create high-quality media through a …" at bounding box center [642, 359] width 835 height 271
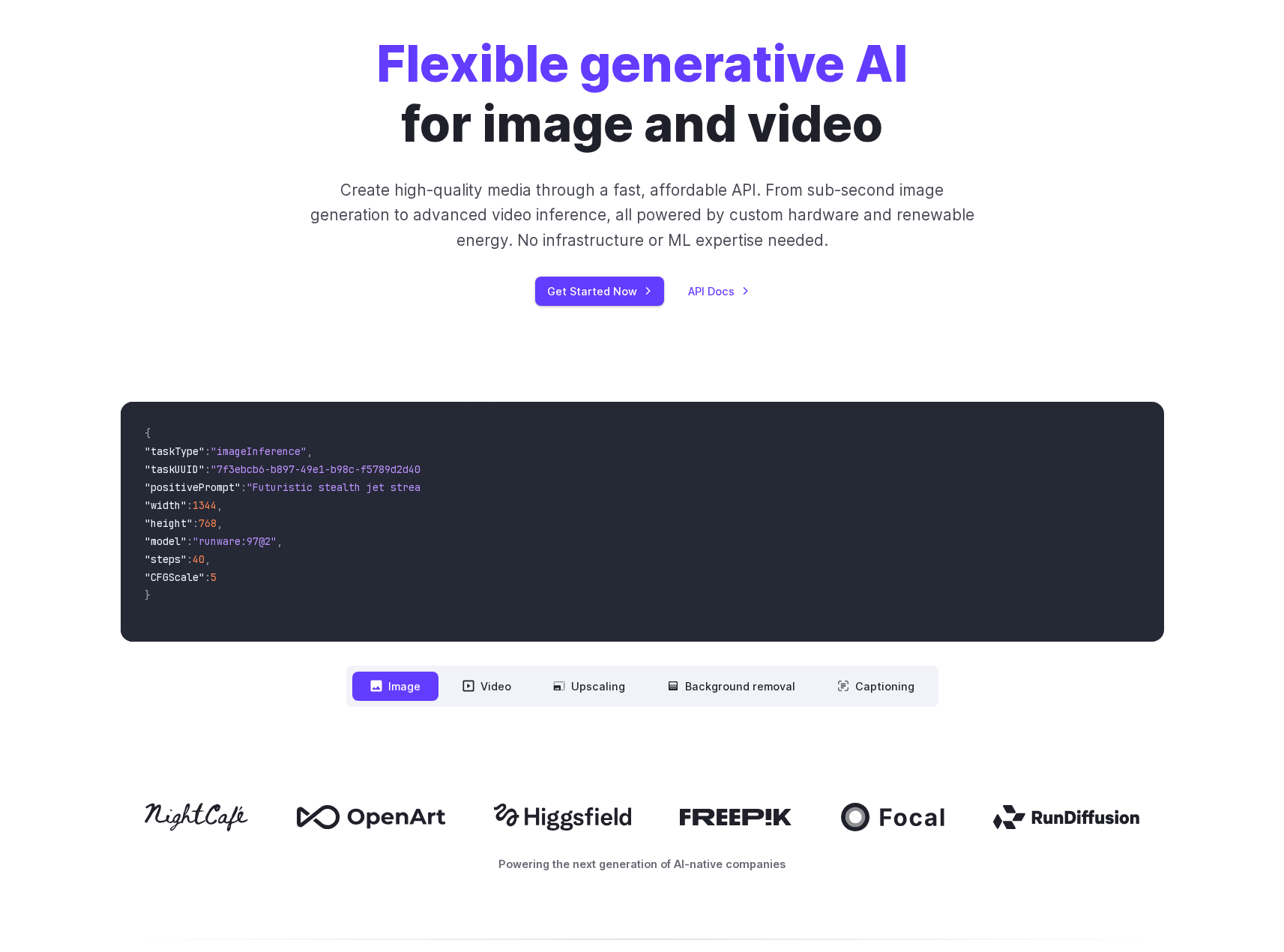
scroll to position [450, 0]
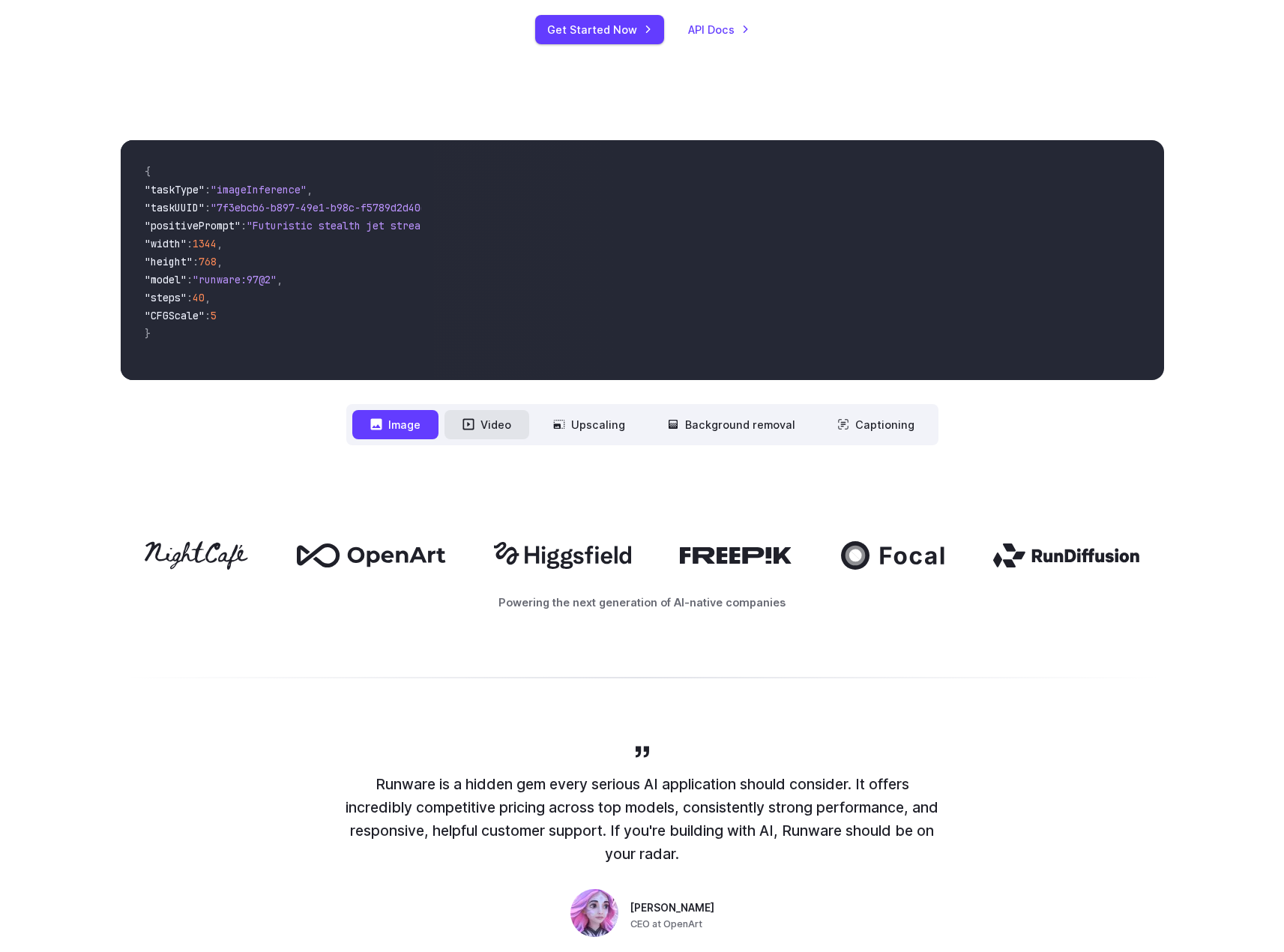
click at [490, 421] on button "Video" at bounding box center [487, 425] width 85 height 29
click at [418, 426] on button "Image" at bounding box center [395, 425] width 86 height 29
click at [509, 422] on button "Video" at bounding box center [487, 425] width 85 height 29
click at [592, 423] on button "Upscaling" at bounding box center [589, 425] width 108 height 29
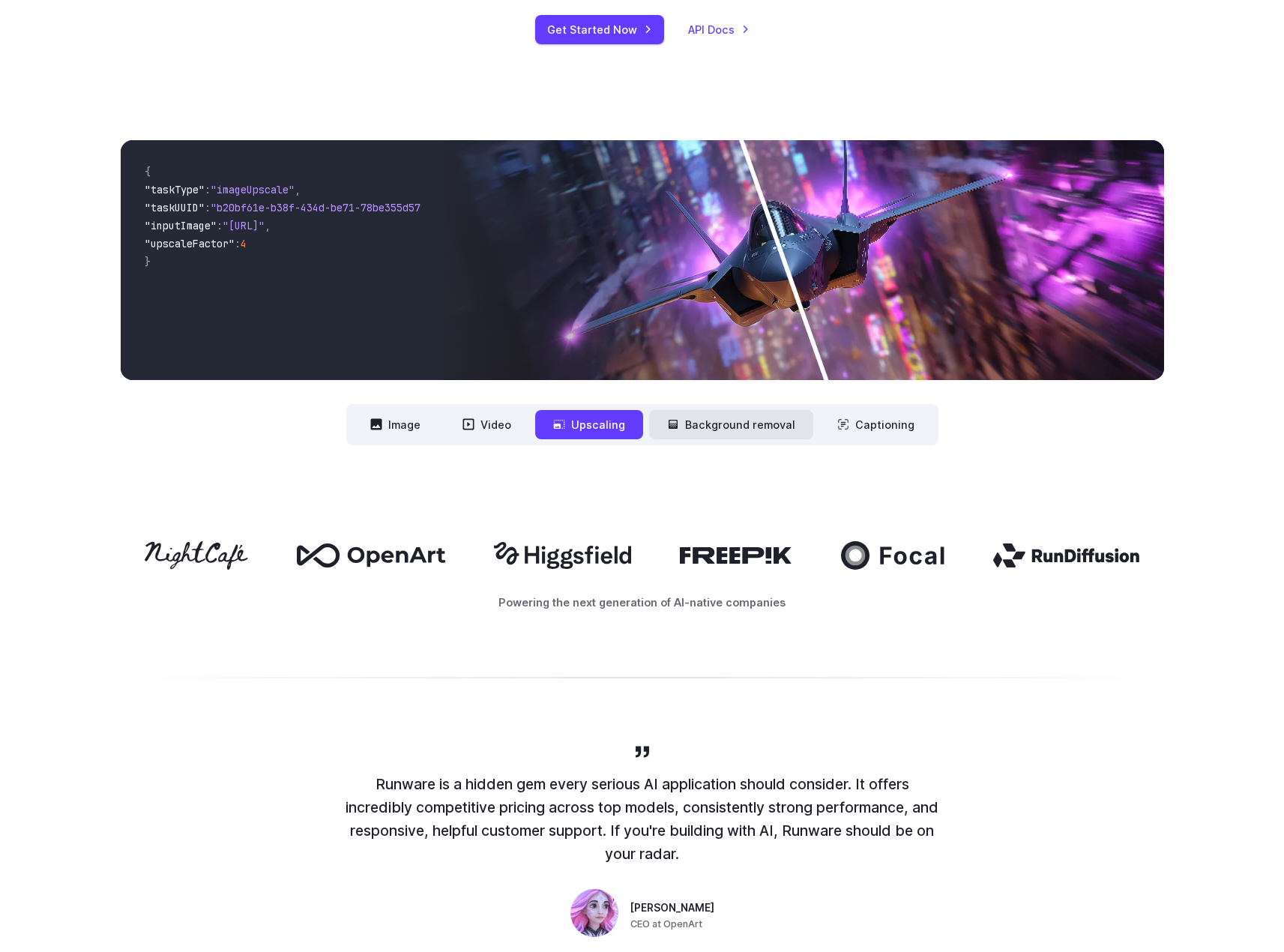
click at [710, 427] on button "Background removal" at bounding box center [732, 425] width 164 height 29
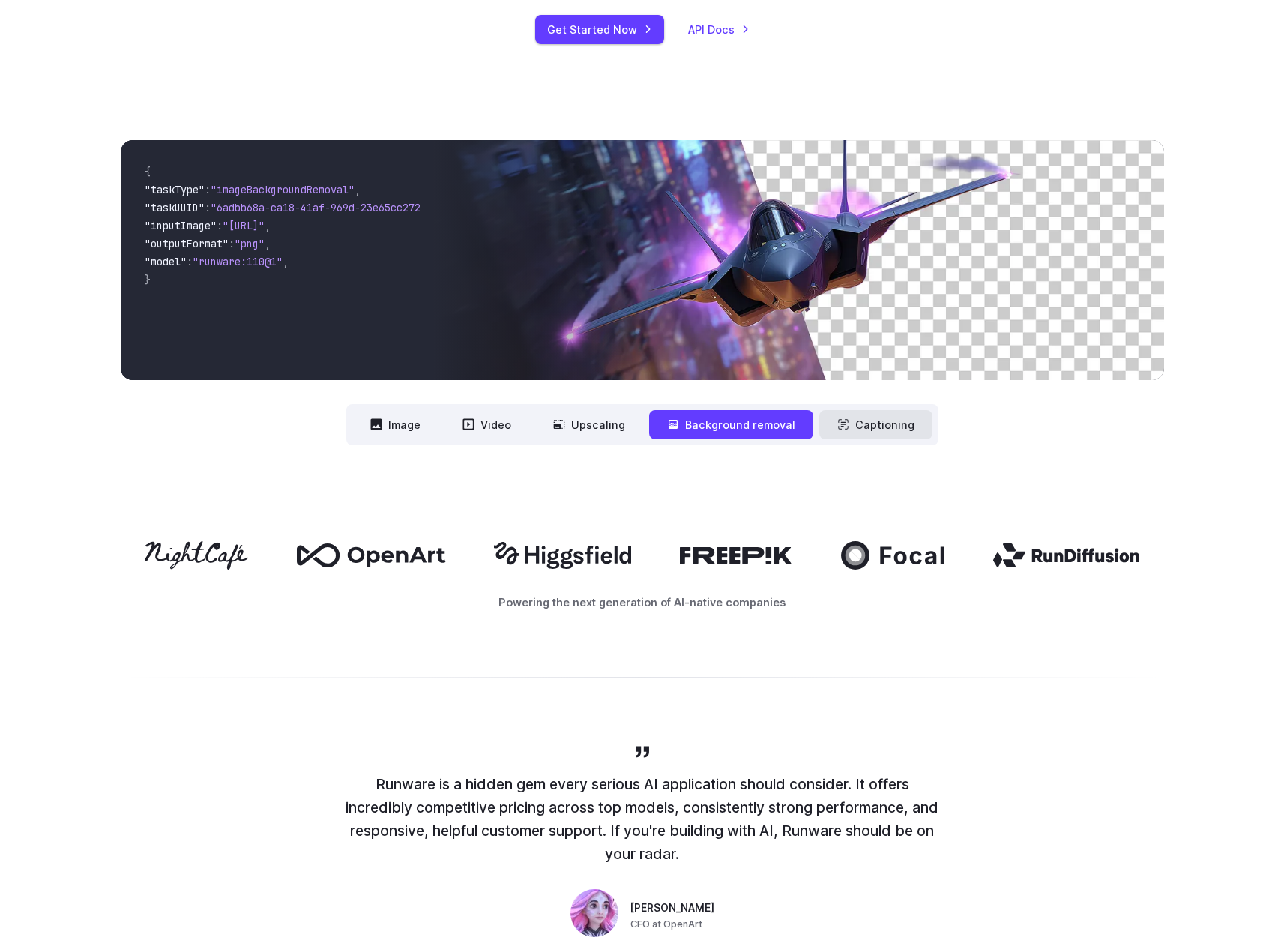
click at [846, 420] on button "Captioning" at bounding box center [876, 425] width 113 height 29
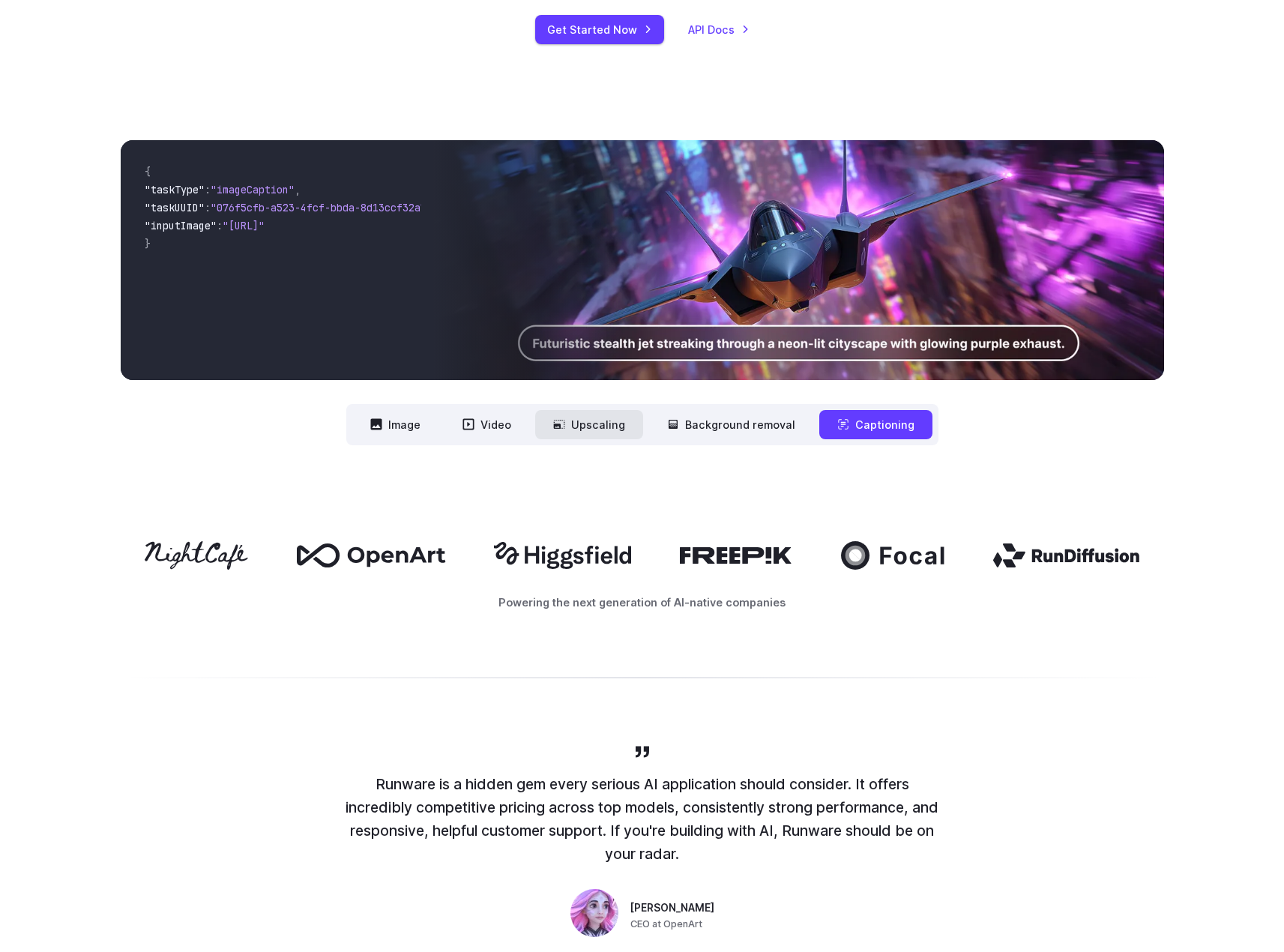
click at [594, 425] on button "Upscaling" at bounding box center [589, 425] width 108 height 29
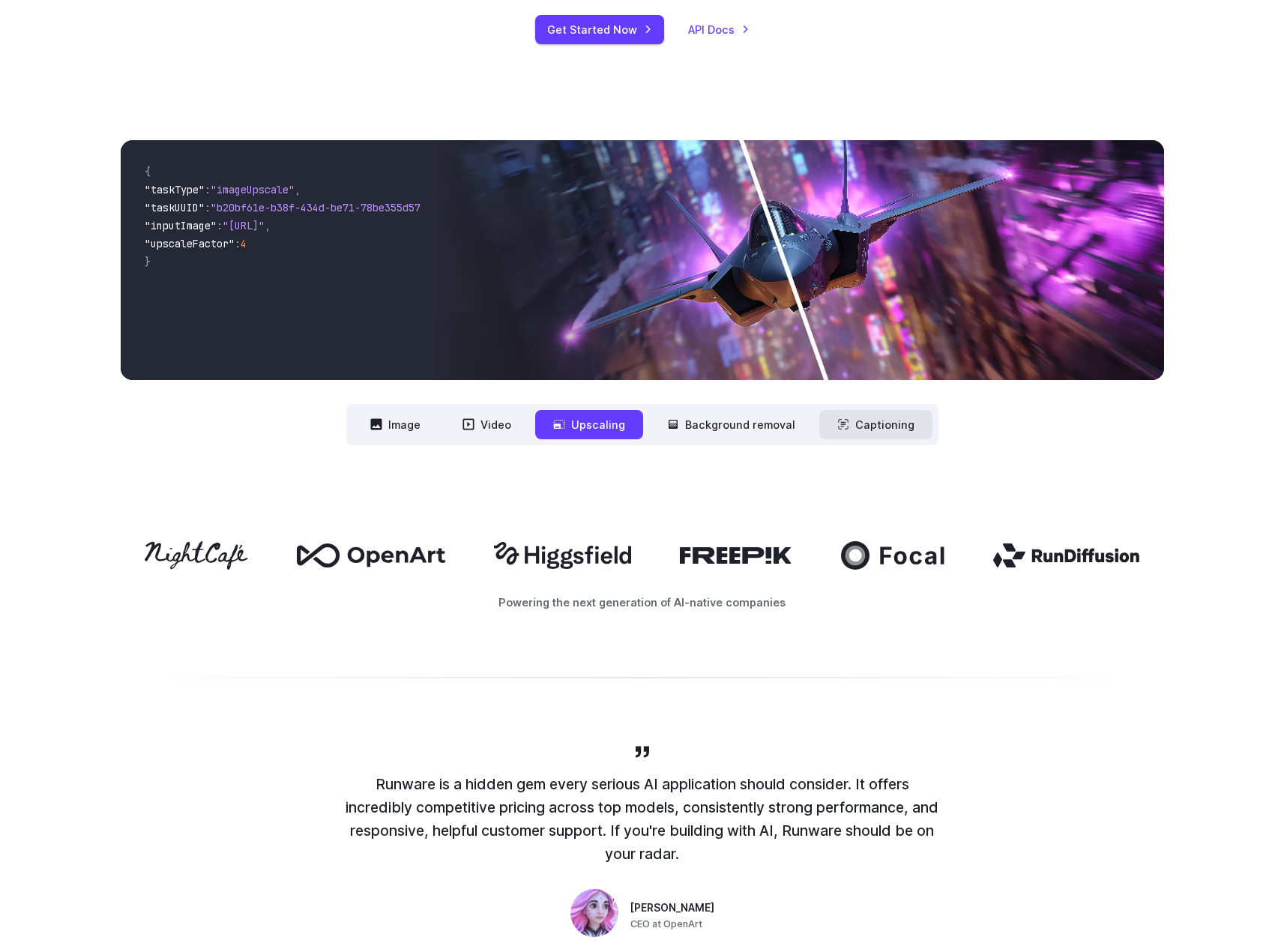
click at [893, 432] on button "Captioning" at bounding box center [876, 425] width 113 height 29
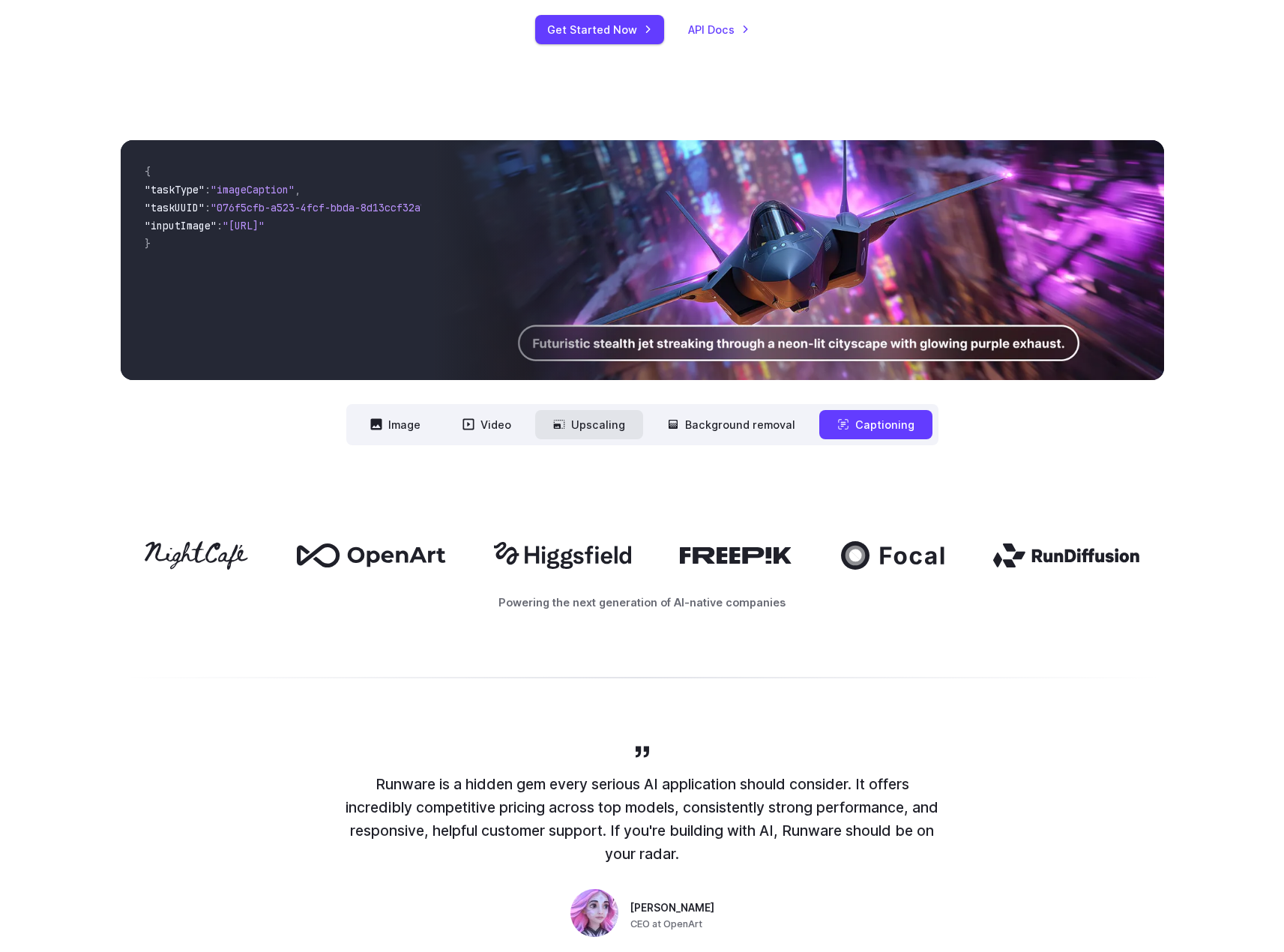
click at [591, 424] on button "Upscaling" at bounding box center [589, 425] width 108 height 29
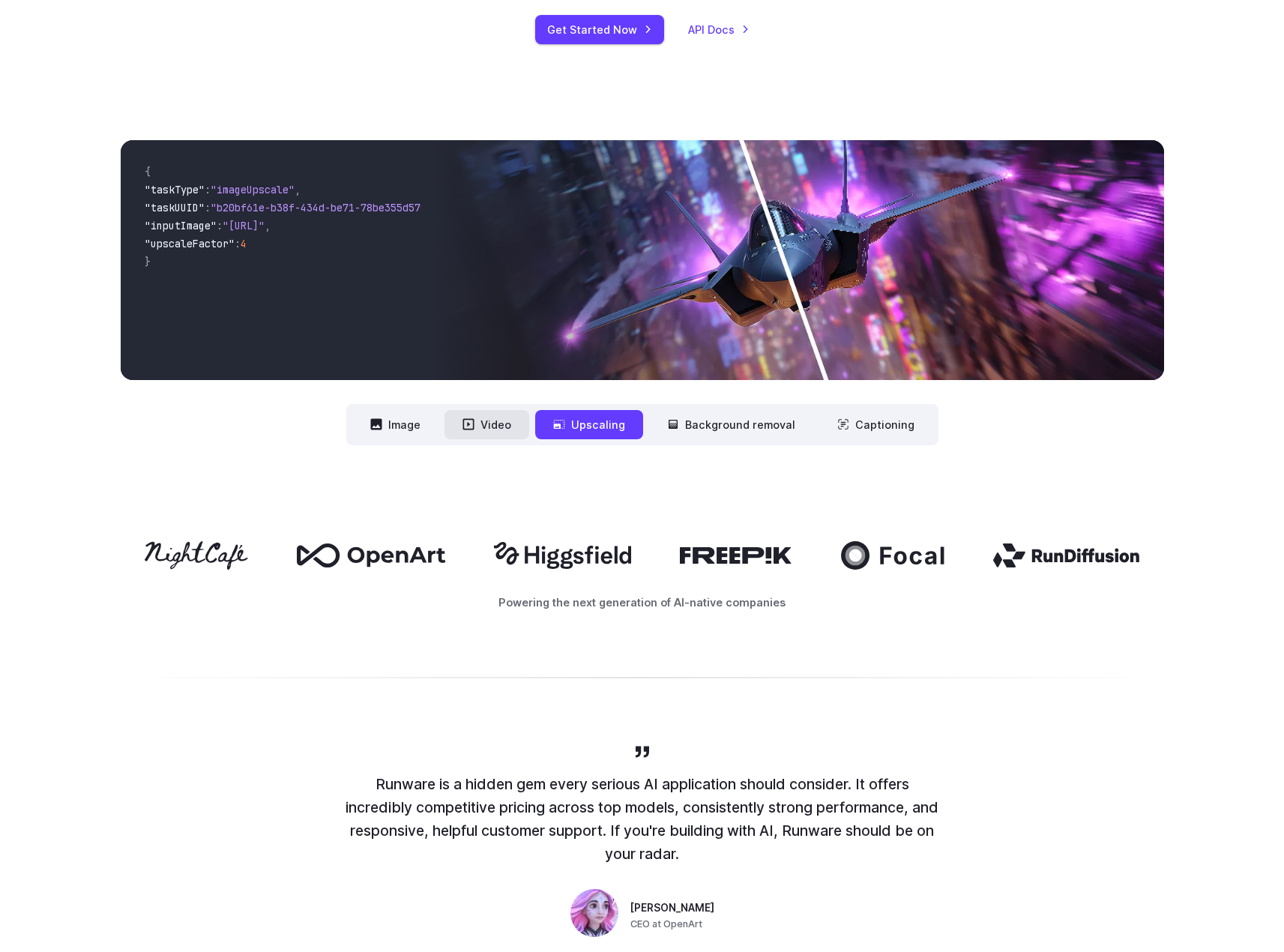
click at [488, 421] on button "Video" at bounding box center [487, 425] width 85 height 29
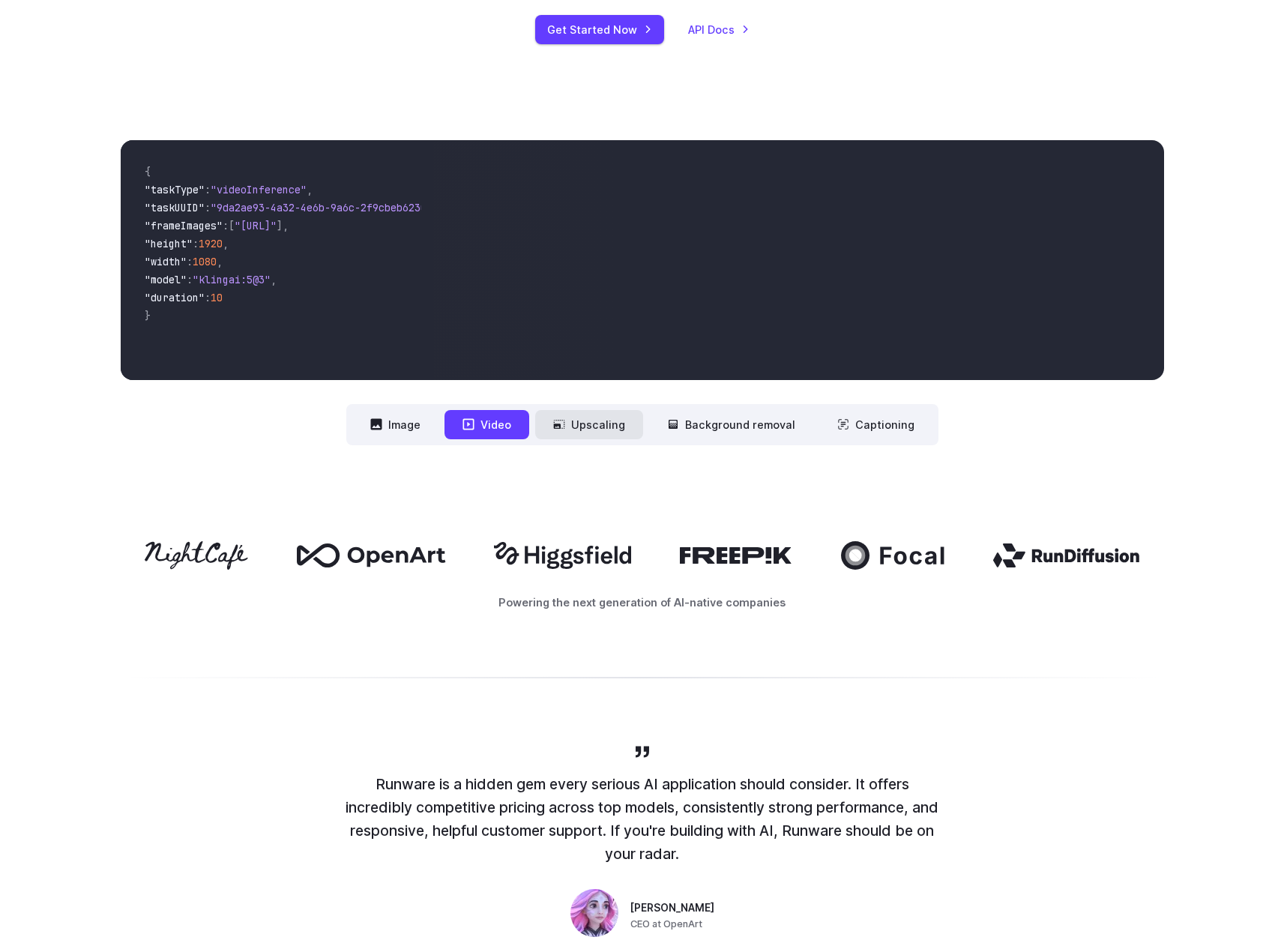
click at [583, 425] on button "Upscaling" at bounding box center [589, 425] width 108 height 29
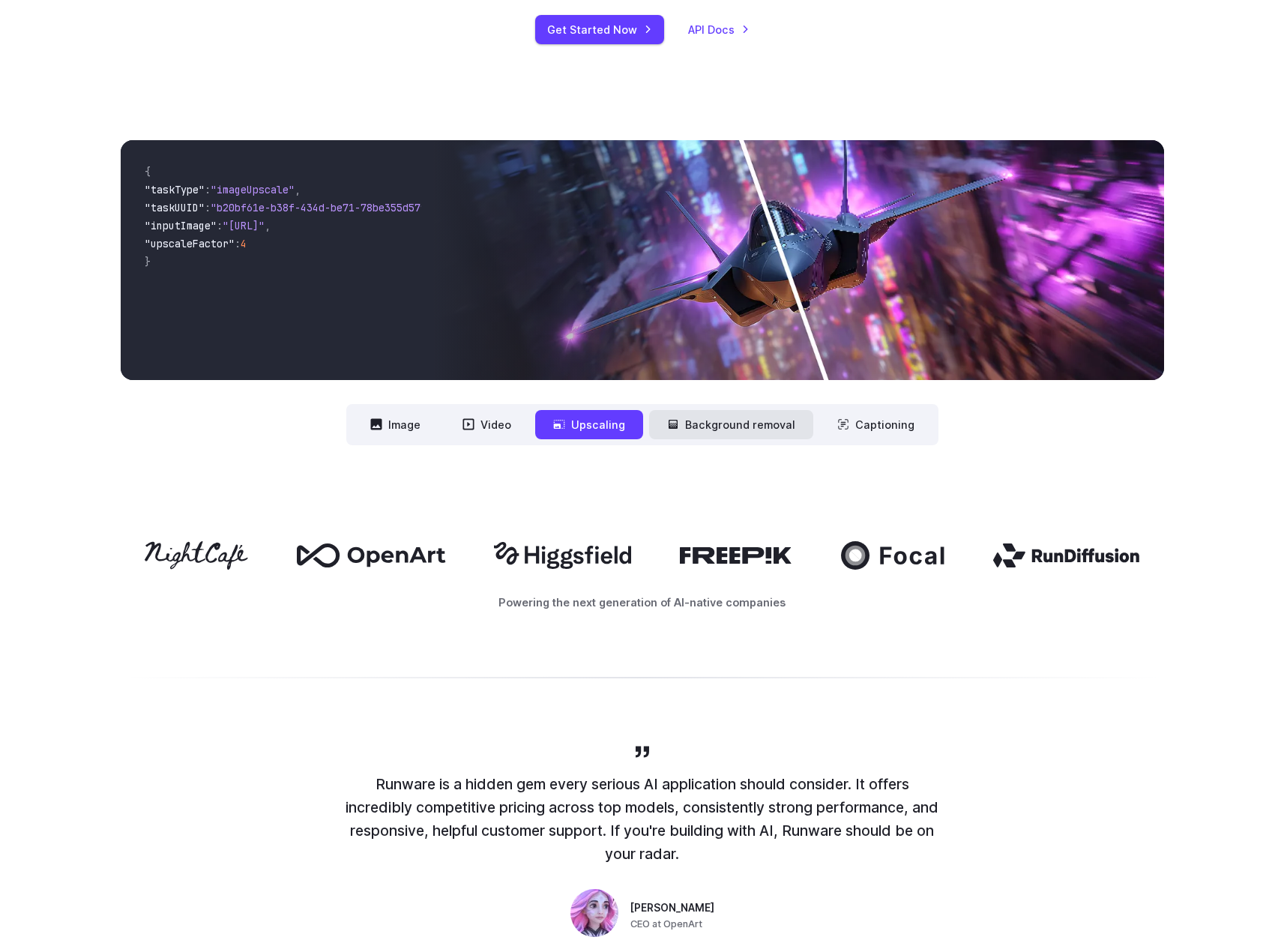
click at [722, 426] on button "Background removal" at bounding box center [732, 425] width 164 height 29
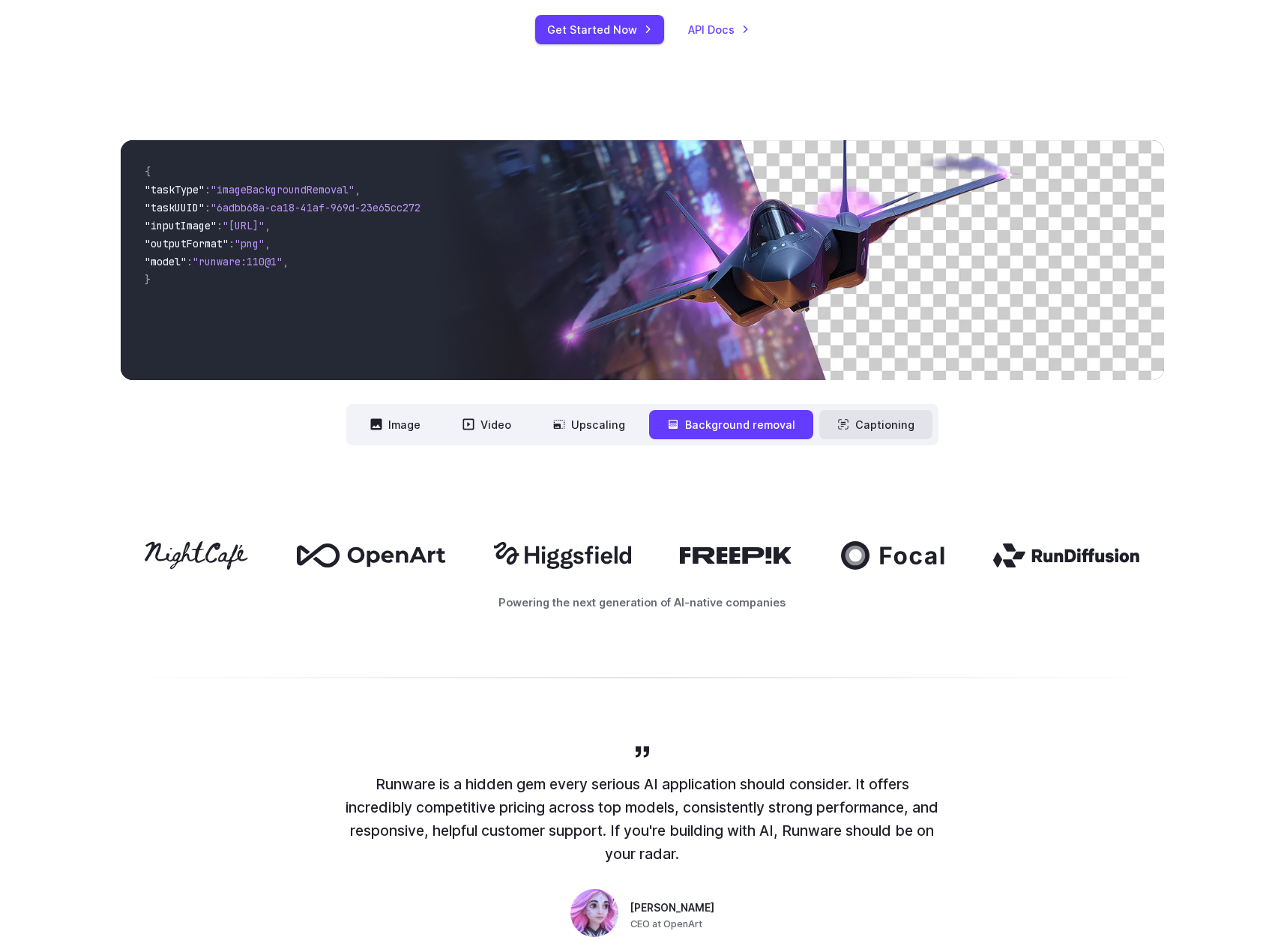
click at [866, 412] on button "Captioning" at bounding box center [876, 425] width 113 height 29
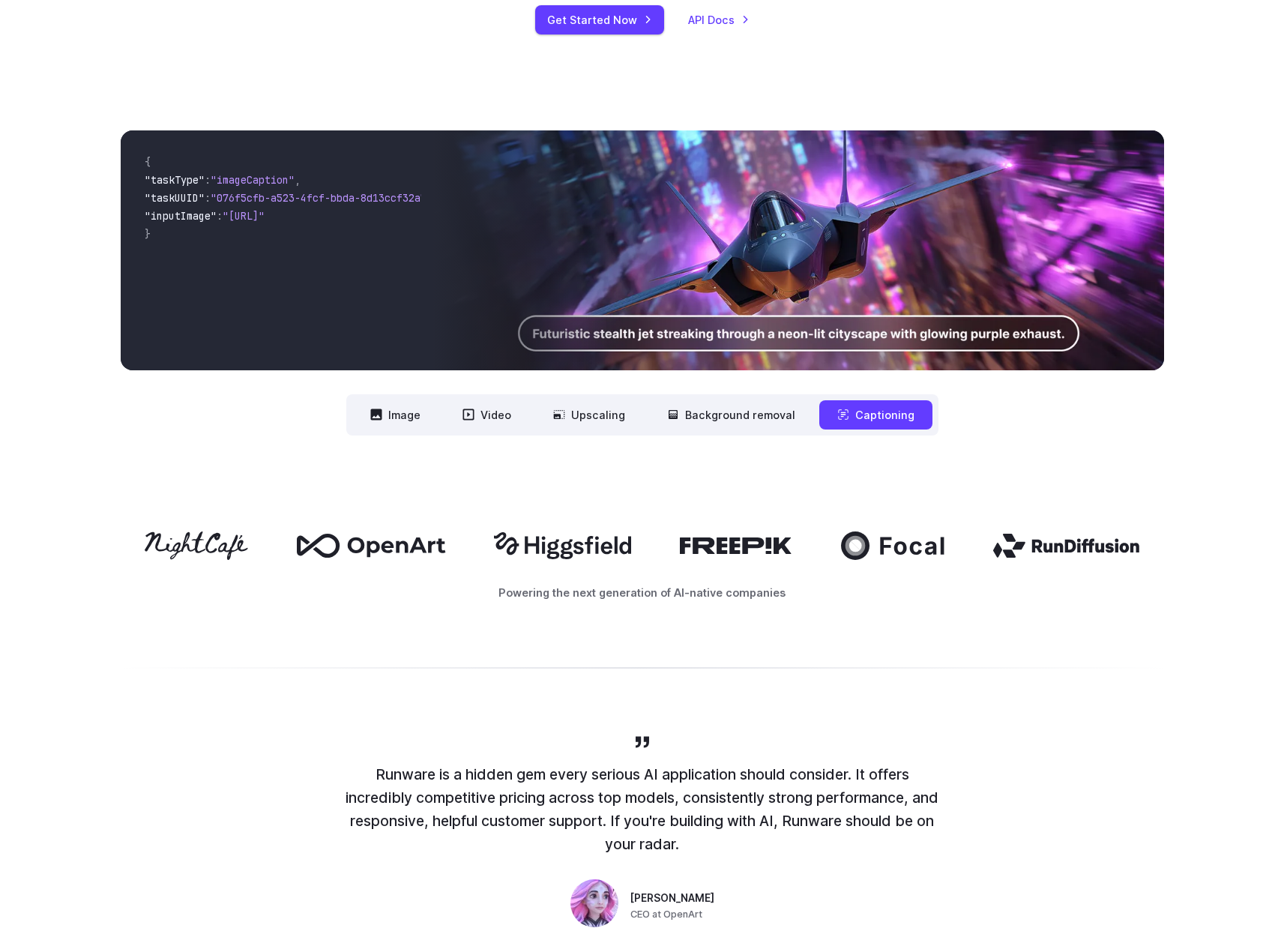
scroll to position [525, 0]
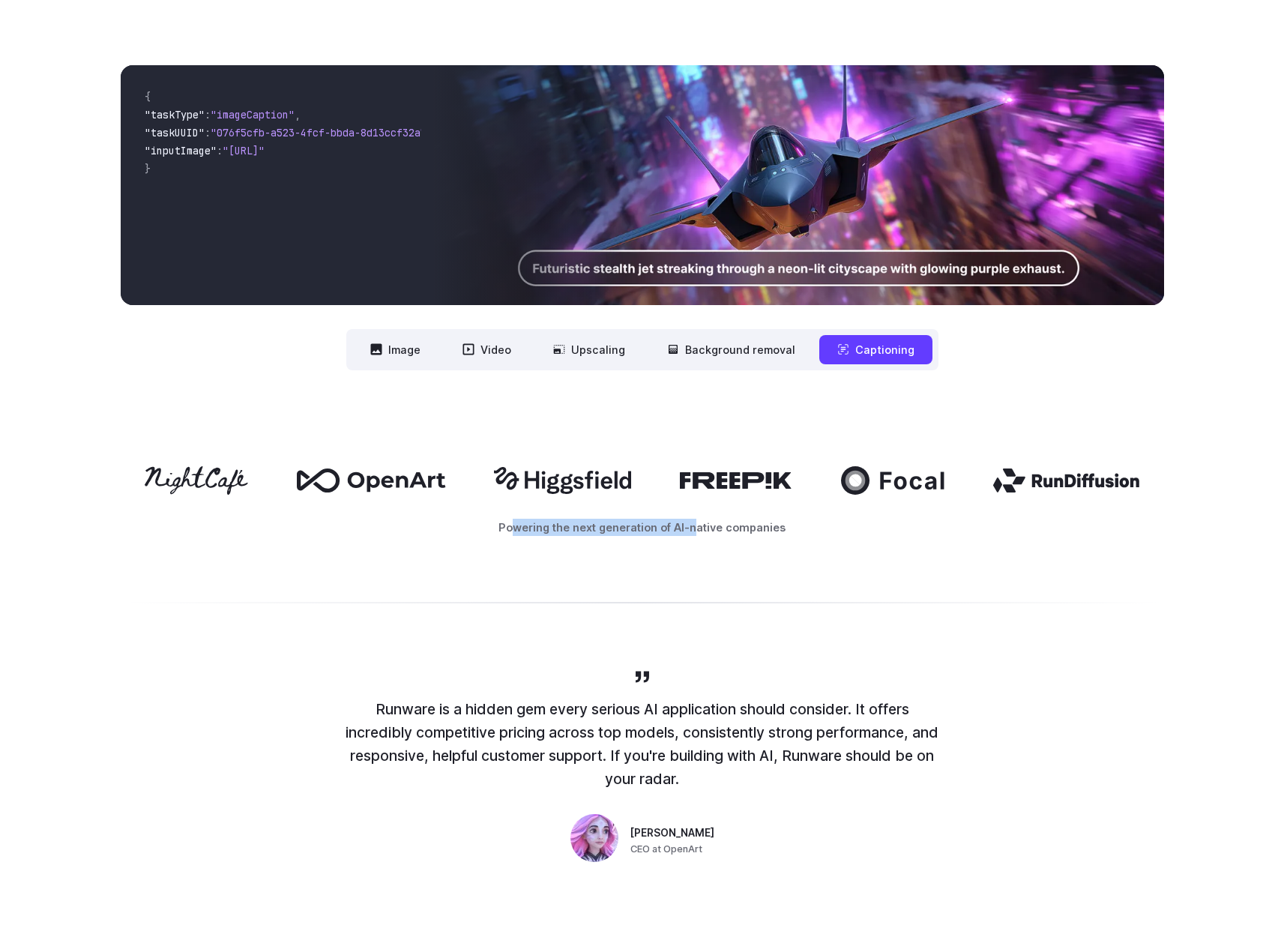
drag, startPoint x: 515, startPoint y: 529, endPoint x: 753, endPoint y: 547, distance: 238.7
click at [742, 547] on div "Powering the next generation of AI-native companies" at bounding box center [642, 501] width 1284 height 166
click at [748, 549] on div "Powering the next generation of AI-native companies" at bounding box center [642, 501] width 1284 height 166
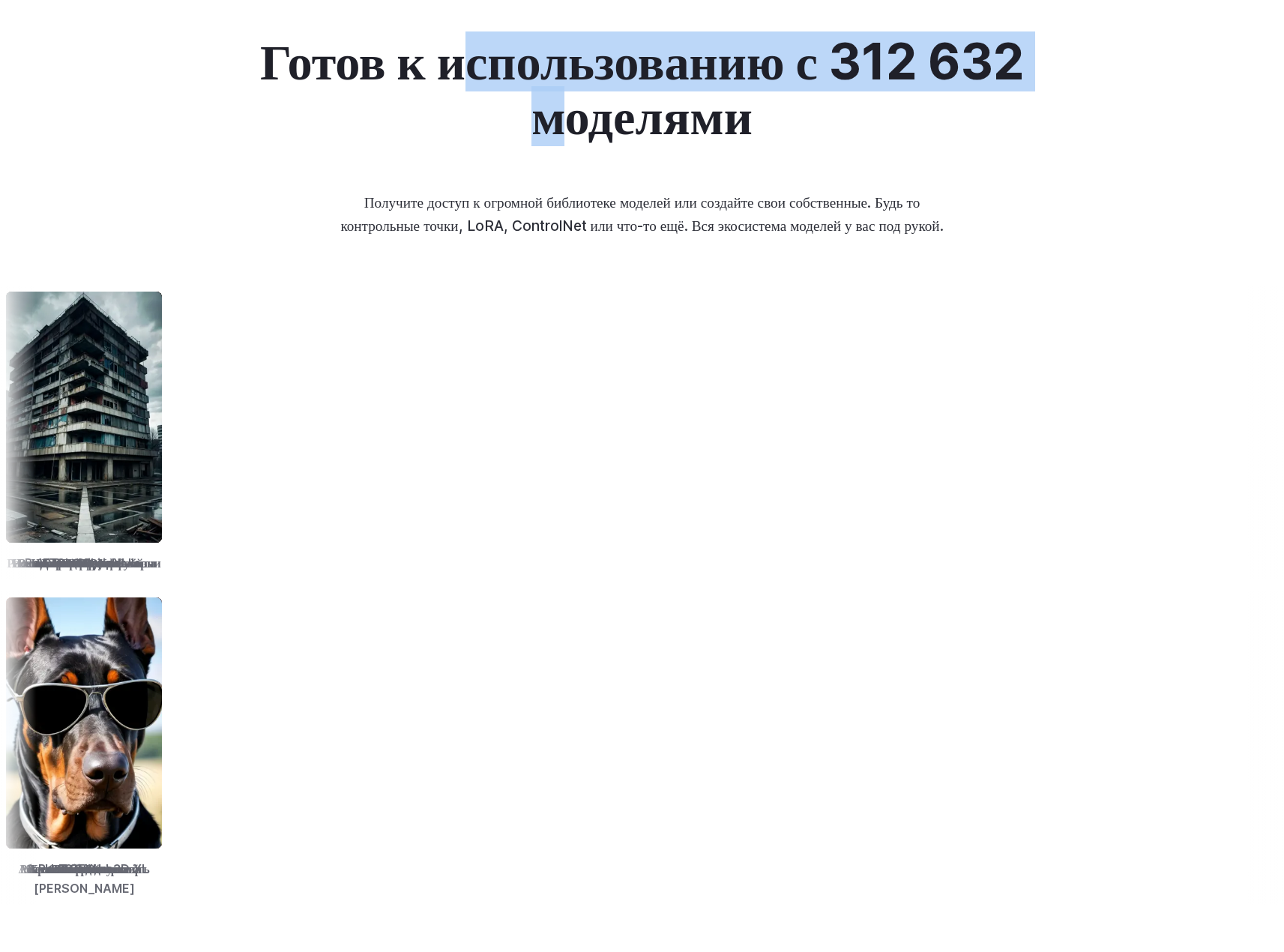
scroll to position [1747, 0]
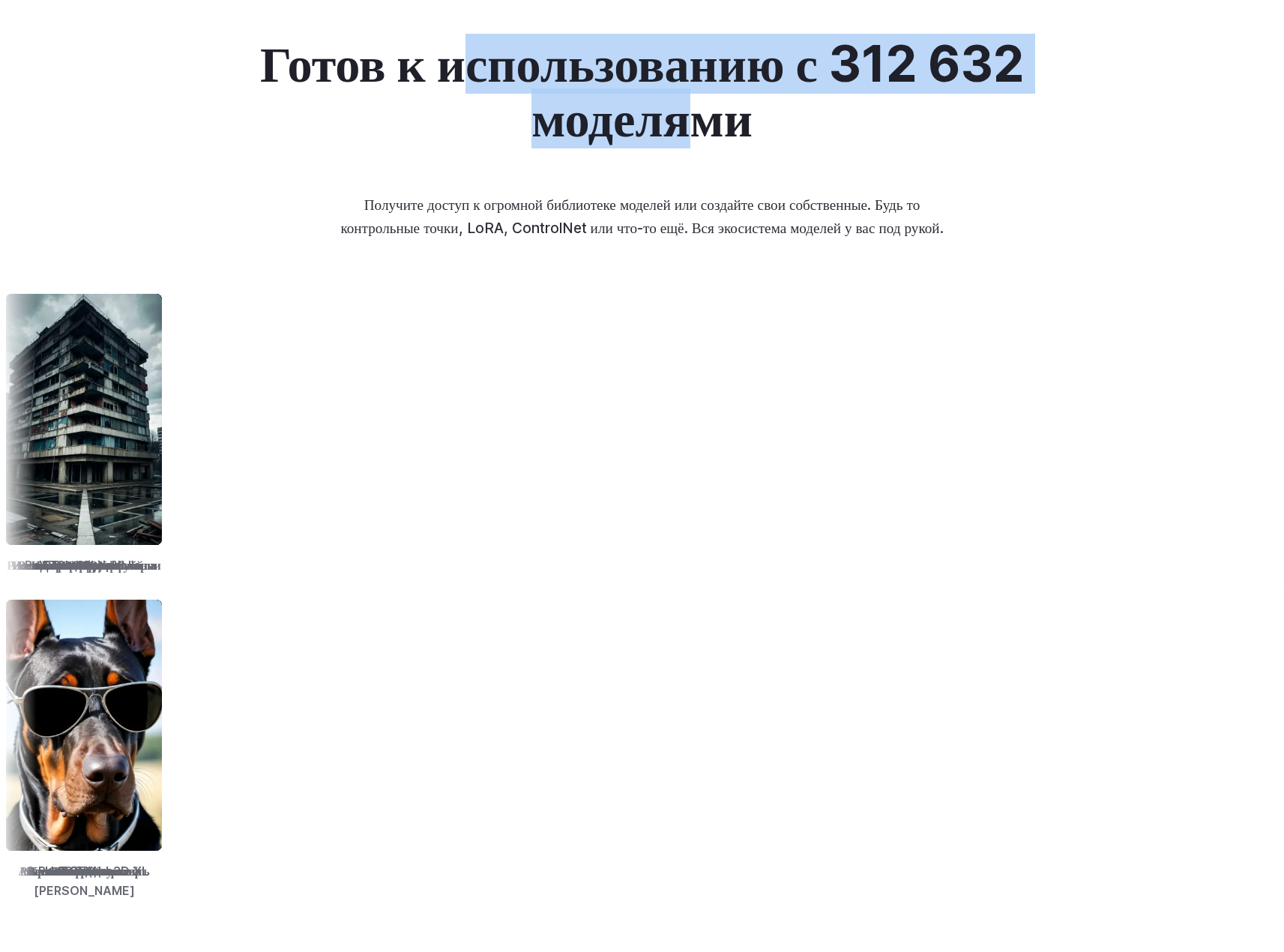
drag, startPoint x: 468, startPoint y: 88, endPoint x: 746, endPoint y: 143, distance: 283.4
click at [742, 142] on font "Готов к использованию с 312 632 моделями" at bounding box center [642, 91] width 764 height 115
click at [746, 143] on font "Готов к использованию с 312 632 моделями" at bounding box center [642, 91] width 764 height 115
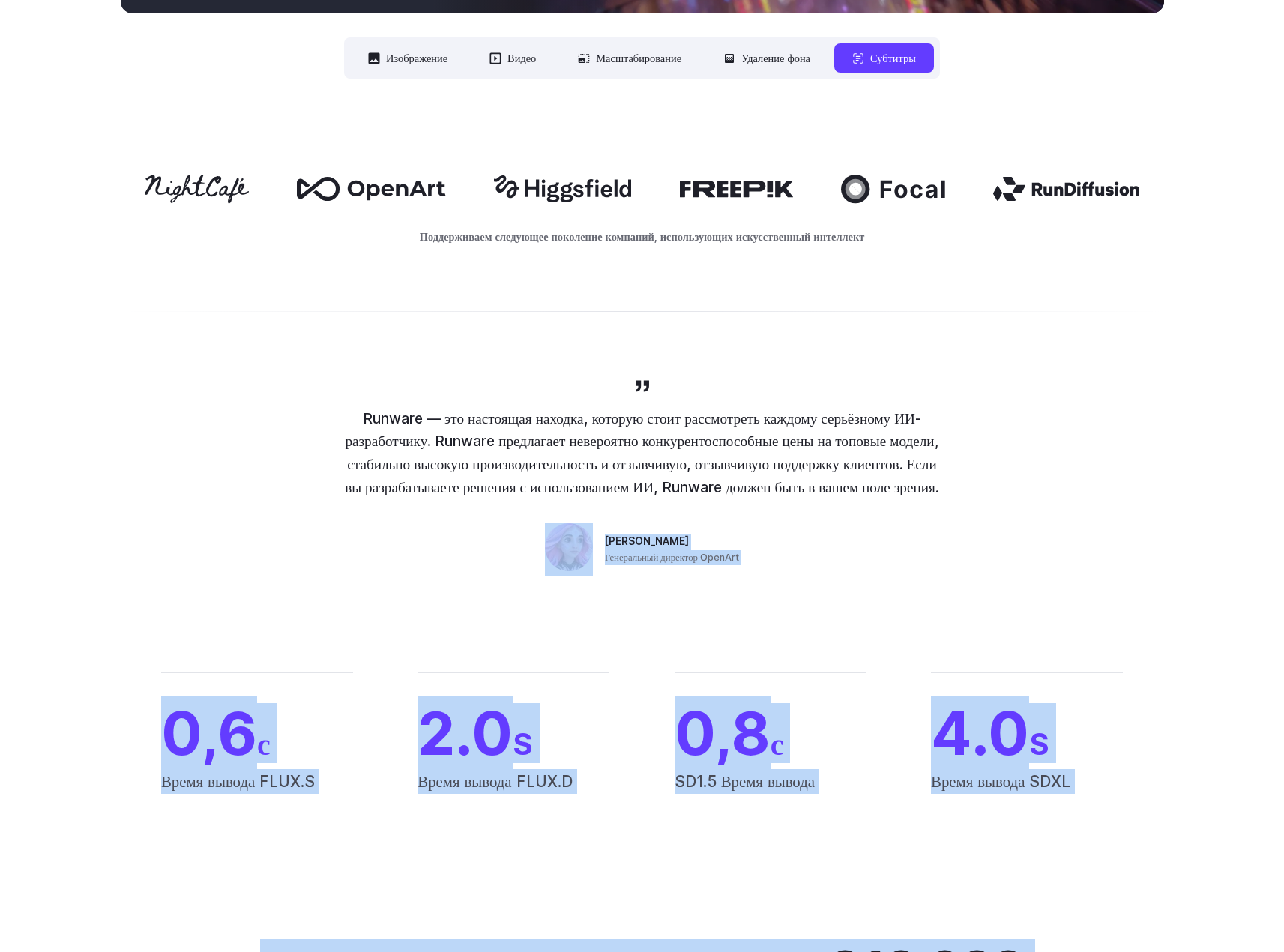
drag, startPoint x: 505, startPoint y: 102, endPoint x: 577, endPoint y: 652, distance: 554.7
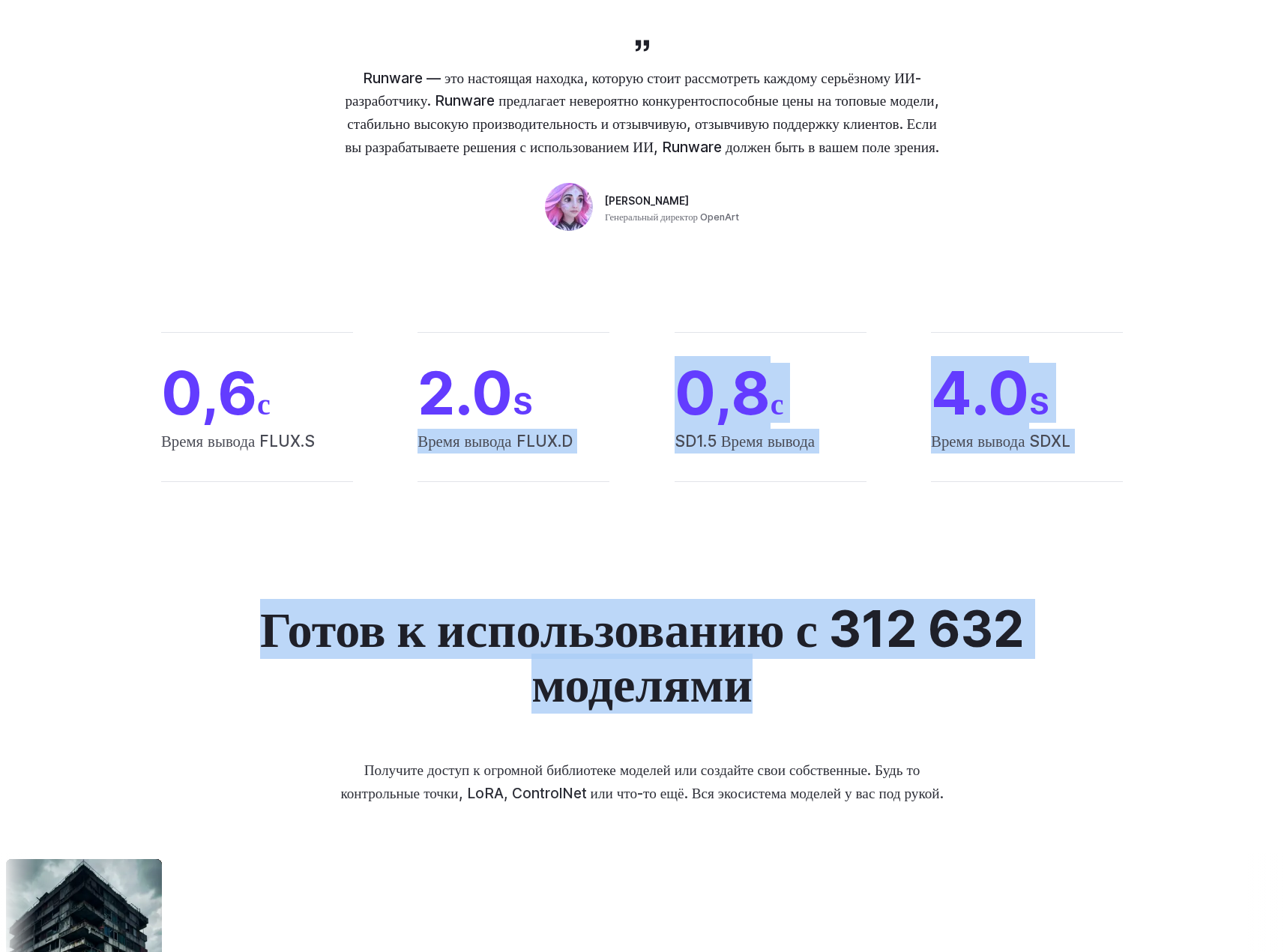
scroll to position [1291, 0]
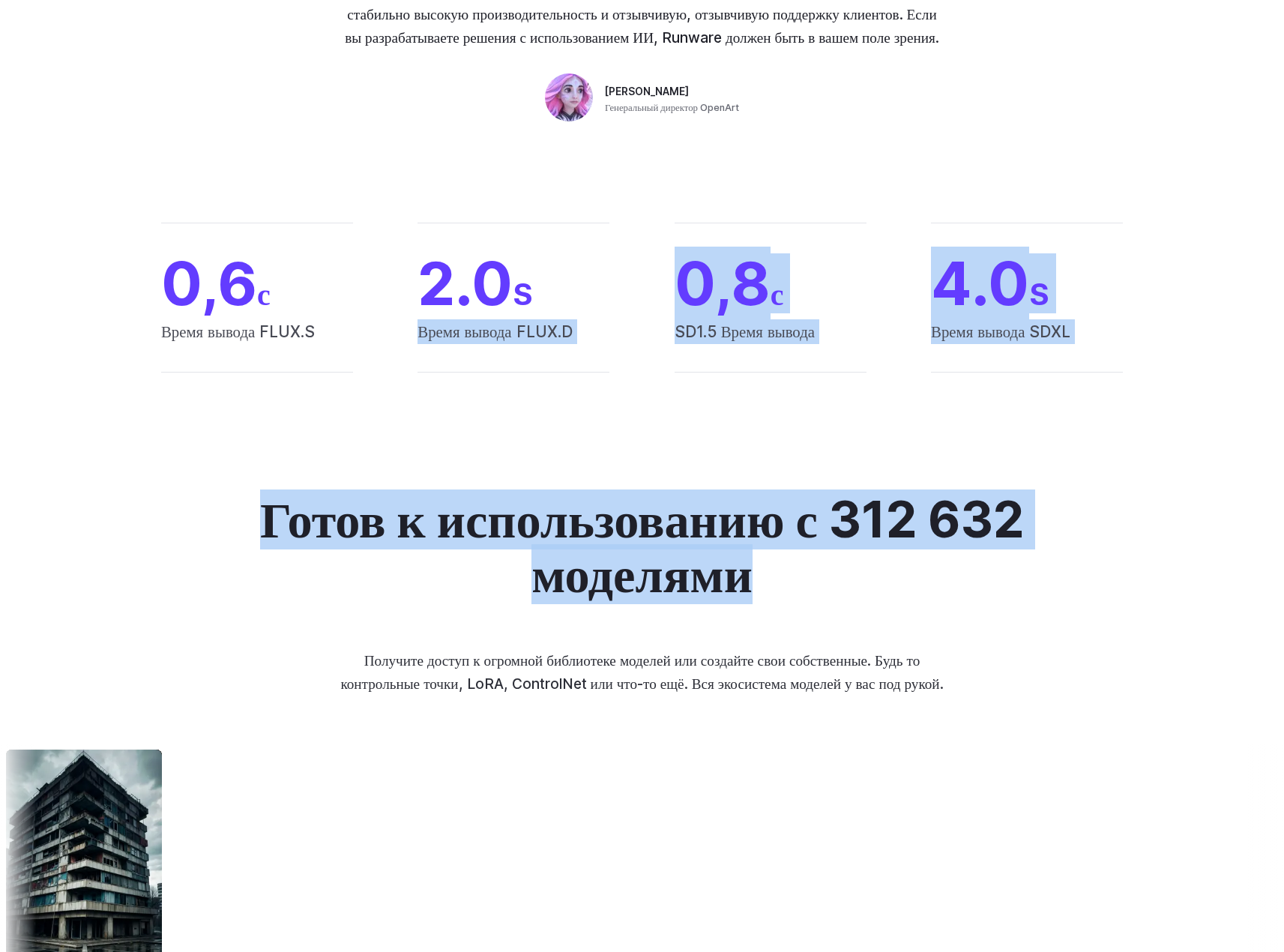
click at [575, 522] on font "Готов к использованию с 312 632 моделями" at bounding box center [642, 547] width 764 height 115
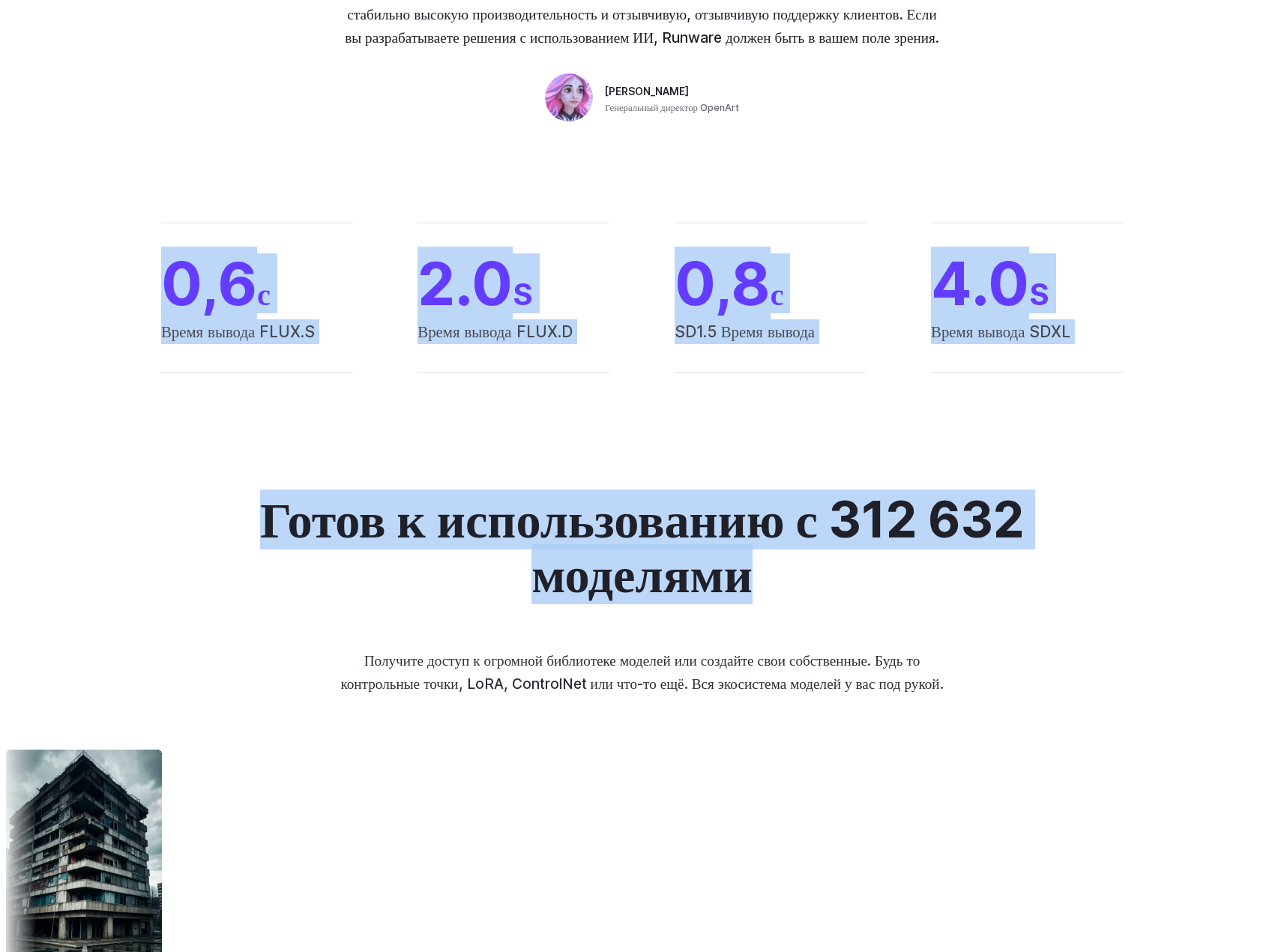
drag, startPoint x: 832, startPoint y: 591, endPoint x: -1, endPoint y: 253, distance: 899.0
click at [435, 500] on font "Готов к использованию с 312 632 моделями" at bounding box center [642, 547] width 764 height 115
click at [694, 568] on font "Готов к использованию с 312 632 моделями" at bounding box center [642, 547] width 764 height 115
drag, startPoint x: 803, startPoint y: 590, endPoint x: 64, endPoint y: 253, distance: 812.2
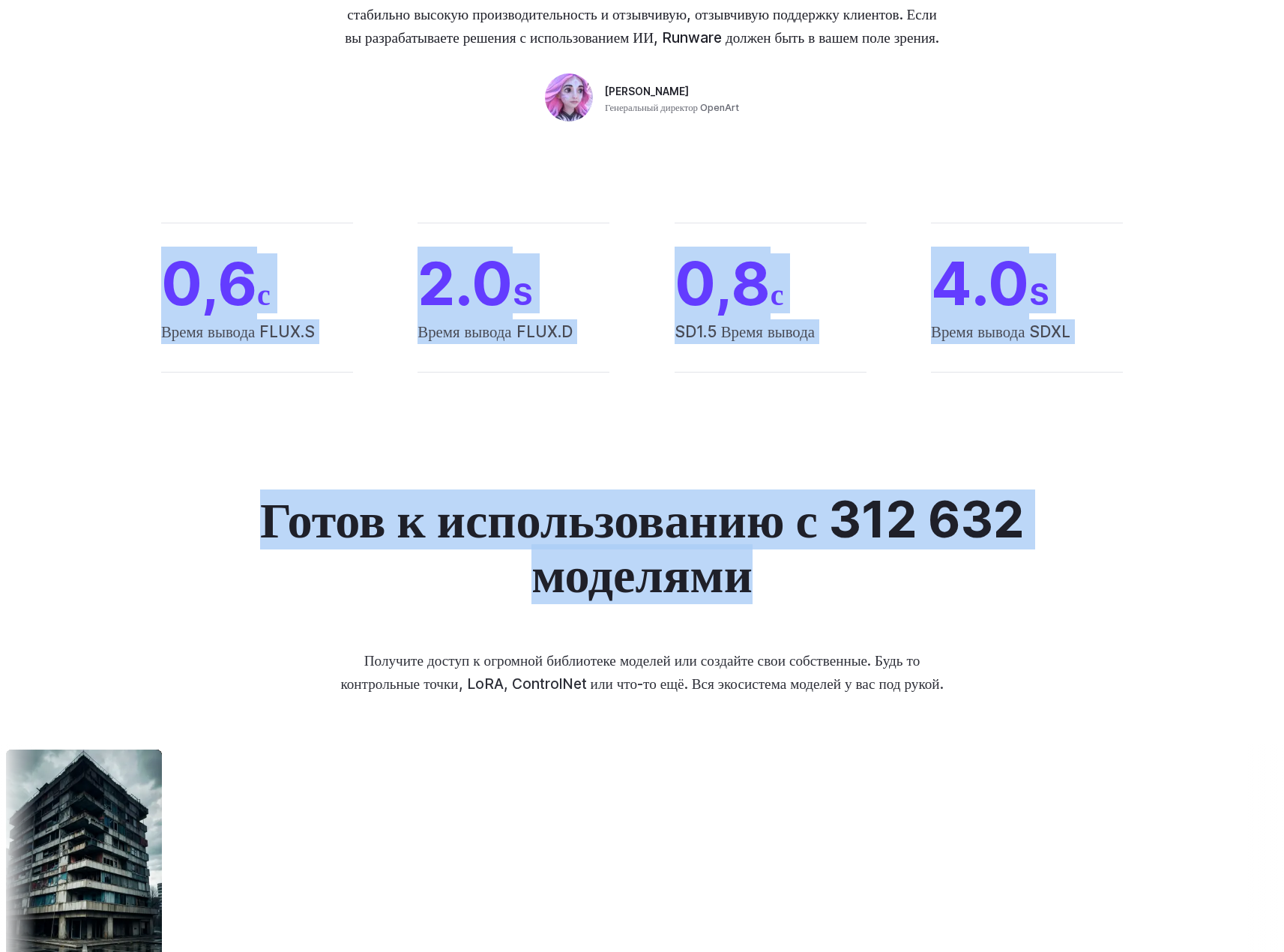
drag, startPoint x: 768, startPoint y: 599, endPoint x: 73, endPoint y: 292, distance: 759.8
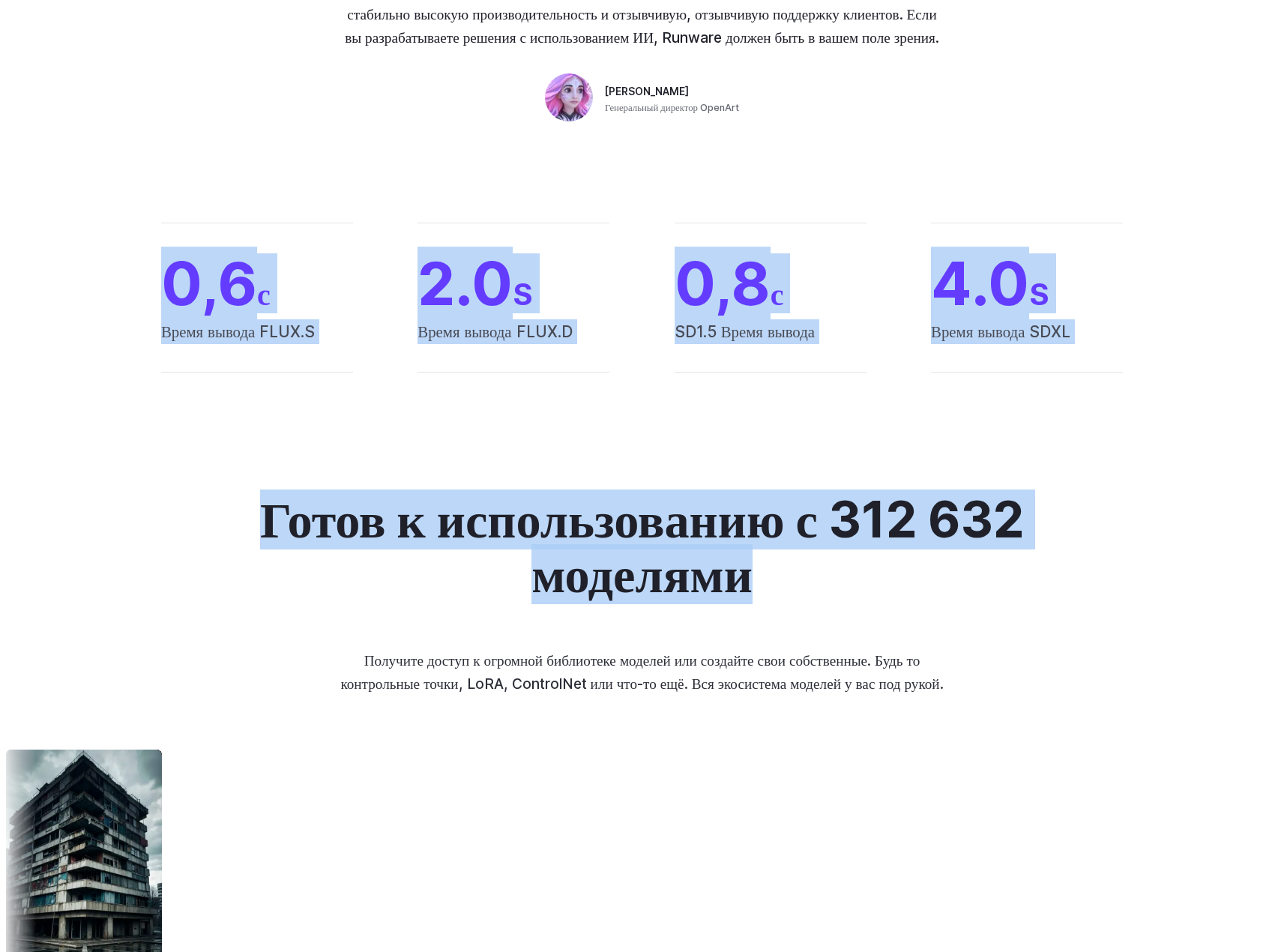
click at [109, 326] on div "0,6 с Время вывода FLUX.S 2.0 S Время вывода FLUX.D 0,8 с SD1.5 Время вывода 4.…" at bounding box center [642, 298] width 1080 height 150
drag, startPoint x: 177, startPoint y: 297, endPoint x: 1013, endPoint y: 568, distance: 878.8
click at [804, 560] on h2 "Готов к использованию с 312 632 моделями" at bounding box center [642, 546] width 797 height 108
click at [752, 564] on font "Готов к использованию с 312 632 моделями" at bounding box center [642, 547] width 764 height 115
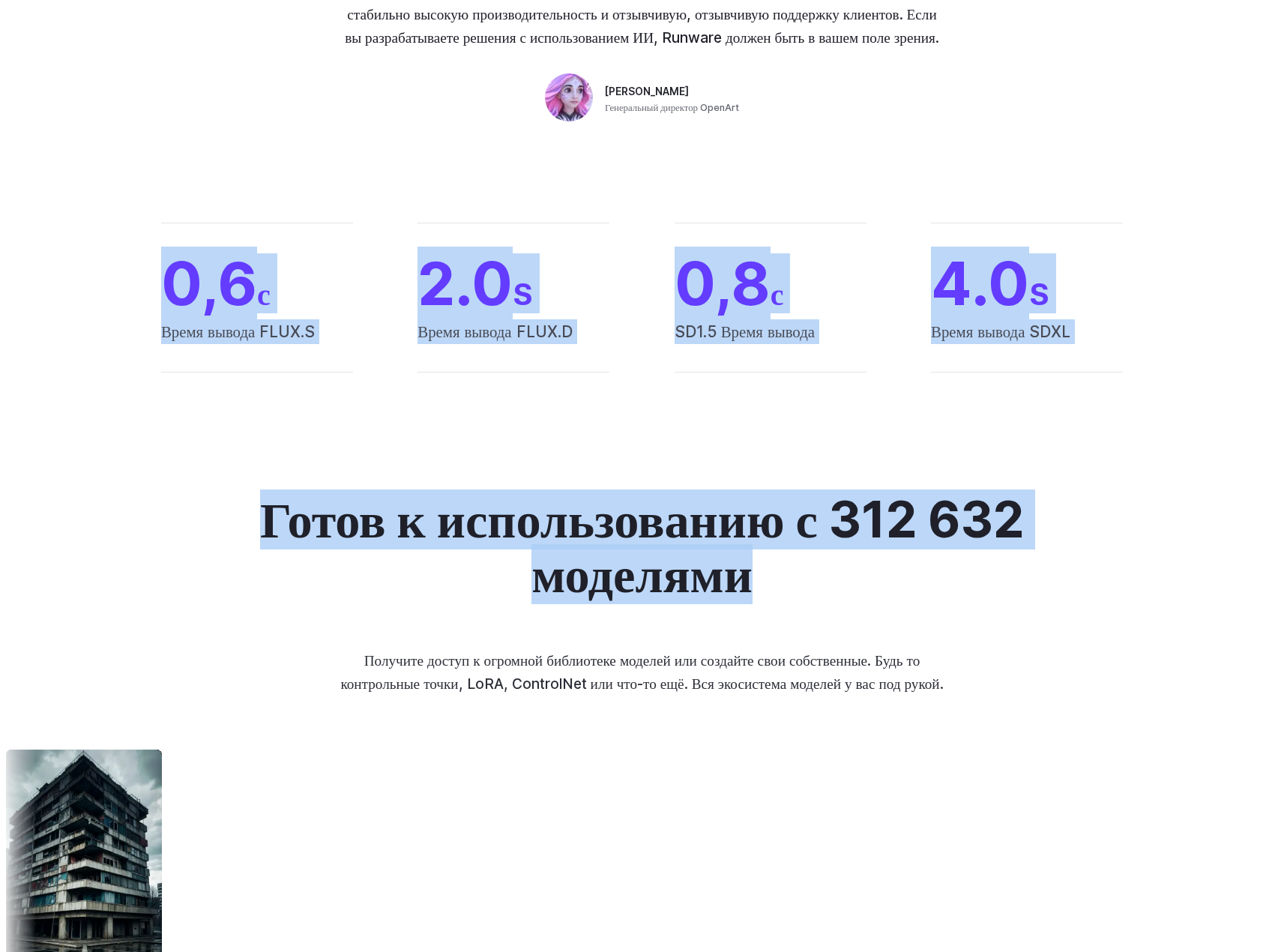
drag, startPoint x: 772, startPoint y: 583, endPoint x: 66, endPoint y: 275, distance: 770.3
click at [394, 407] on div "0,6 с Время вывода FLUX.S 2.0 S Время вывода FLUX.D 0,8 с SD1.5 Время вывода 4.…" at bounding box center [642, 298] width 1284 height 246
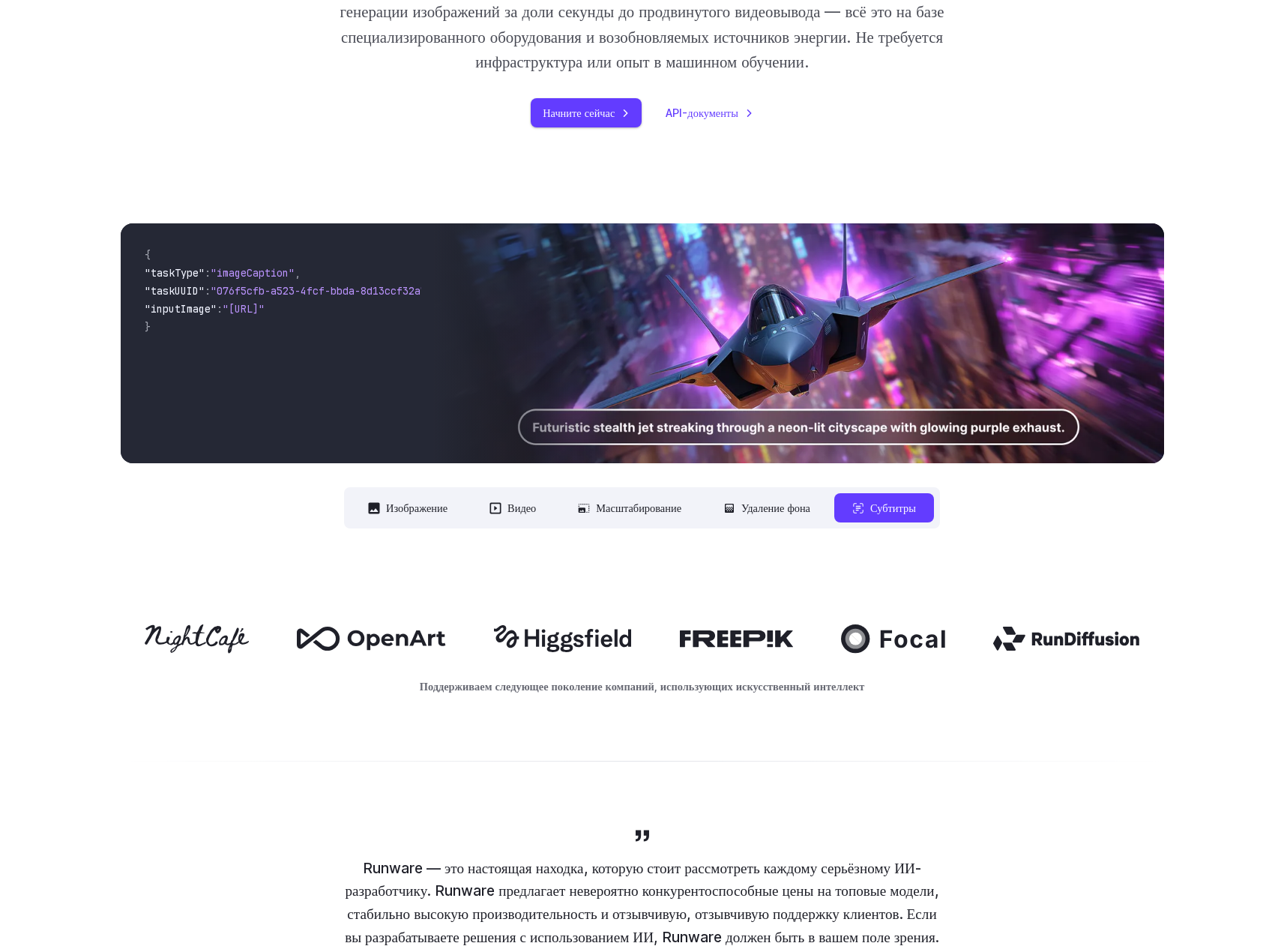
scroll to position [0, 0]
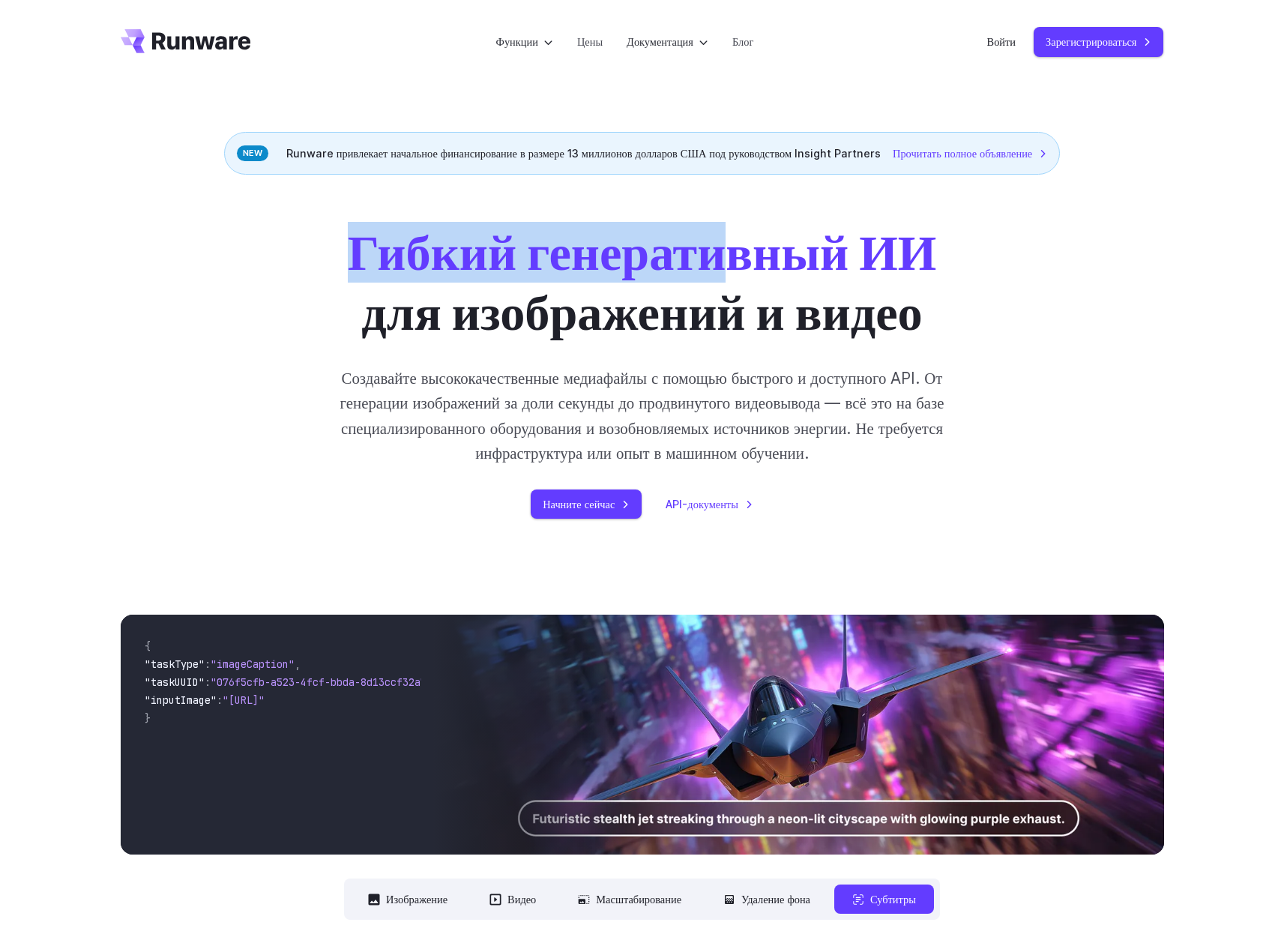
drag, startPoint x: 377, startPoint y: 245, endPoint x: 878, endPoint y: 279, distance: 502.2
click at [867, 279] on div "Гибкий генеративный ИИ для изображений и видео Создавайте высококачественные ме…" at bounding box center [642, 370] width 835 height 296
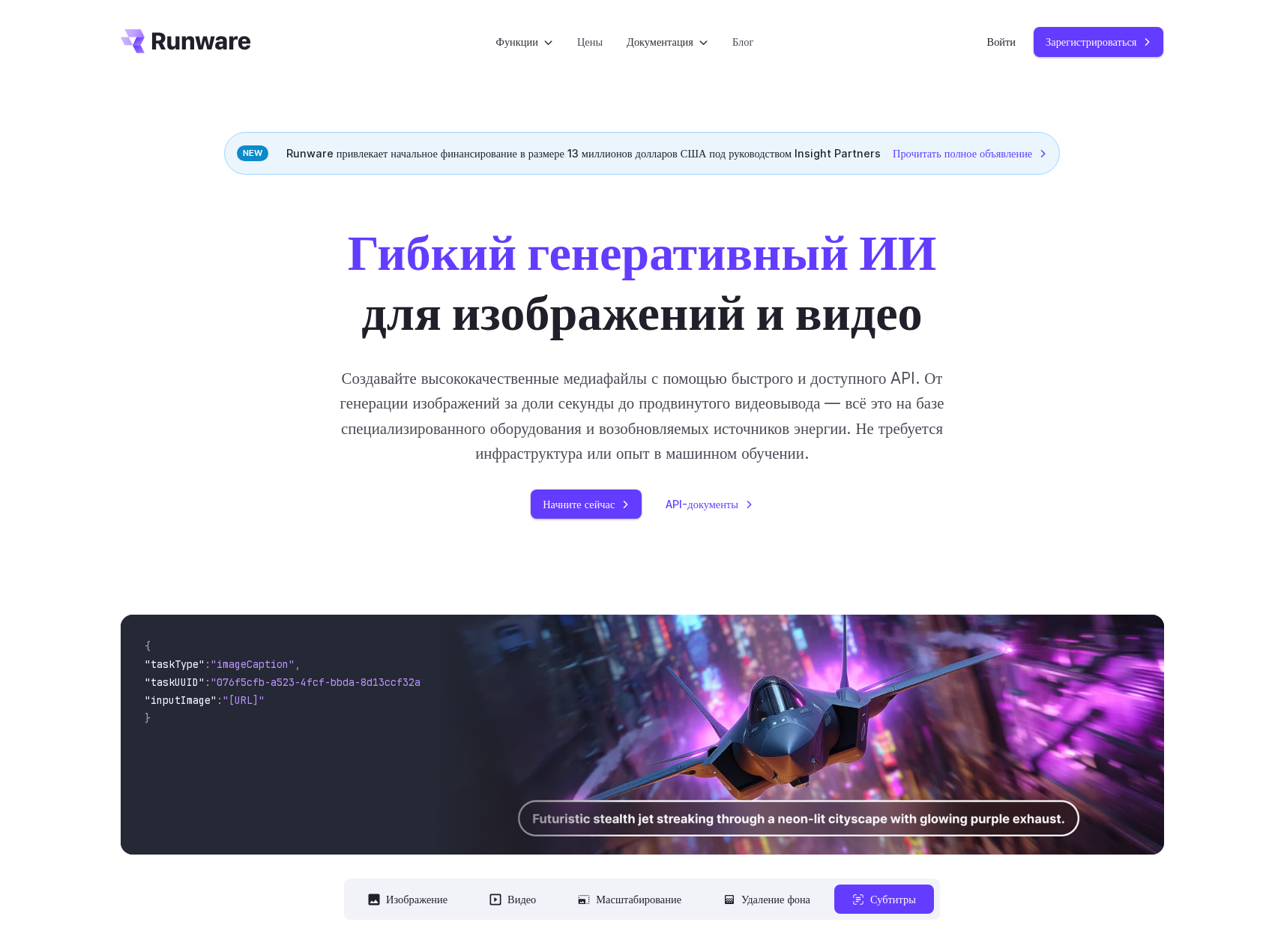
click at [897, 279] on font "Гибкий генеративный ИИ" at bounding box center [642, 252] width 590 height 60
